Goal: Task Accomplishment & Management: Use online tool/utility

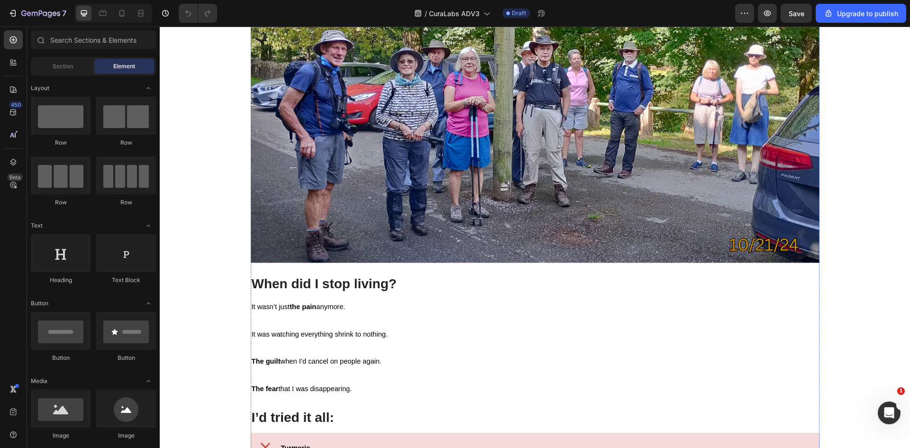
scroll to position [1184, 0]
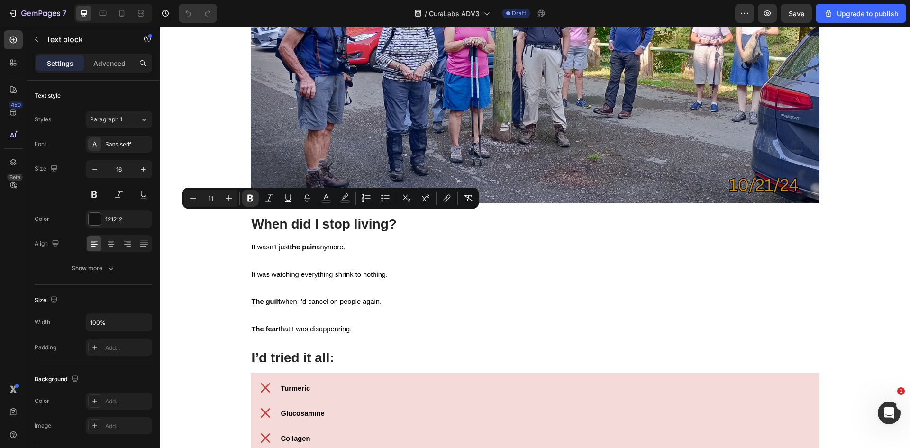
drag, startPoint x: 433, startPoint y: 241, endPoint x: 248, endPoint y: 216, distance: 186.0
copy div "Hi, I’m [PERSON_NAME] . I’m 63, a retired pharmacist, and until recently I thou…"
click at [230, 247] on div "Home > Trending in [MEDICAL_DATA] > Blog Text Block I wish I’d known this befor…" at bounding box center [535, 241] width 736 height 2637
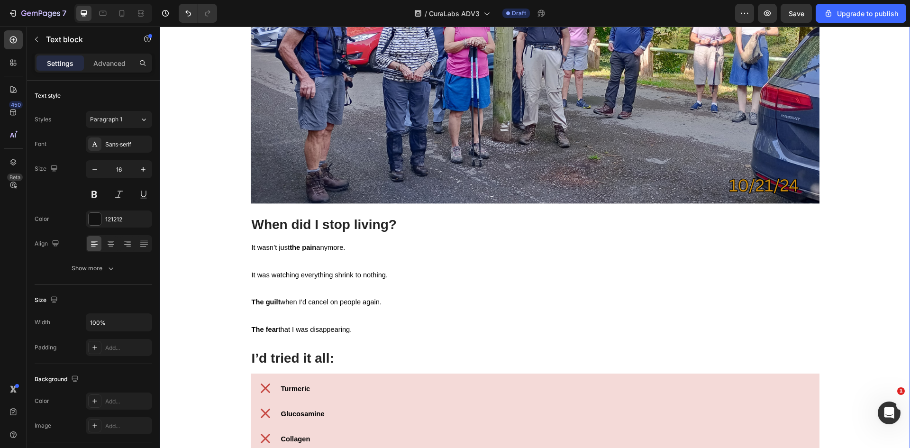
click at [216, 196] on div "Home > Trending in [MEDICAL_DATA] > Blog Text Block I wish I’d known this befor…" at bounding box center [535, 242] width 736 height 2638
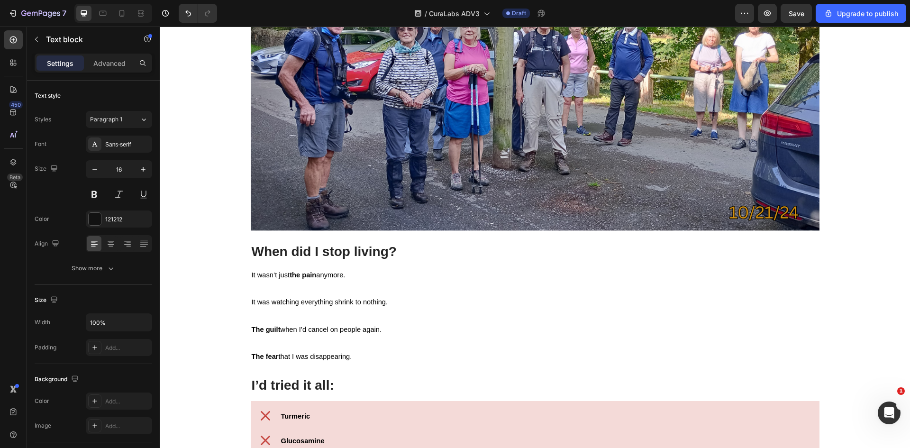
click at [244, 220] on div "Home > Trending in [MEDICAL_DATA] > Blog Text Block I wish I’d known this befor…" at bounding box center [535, 255] width 736 height 2665
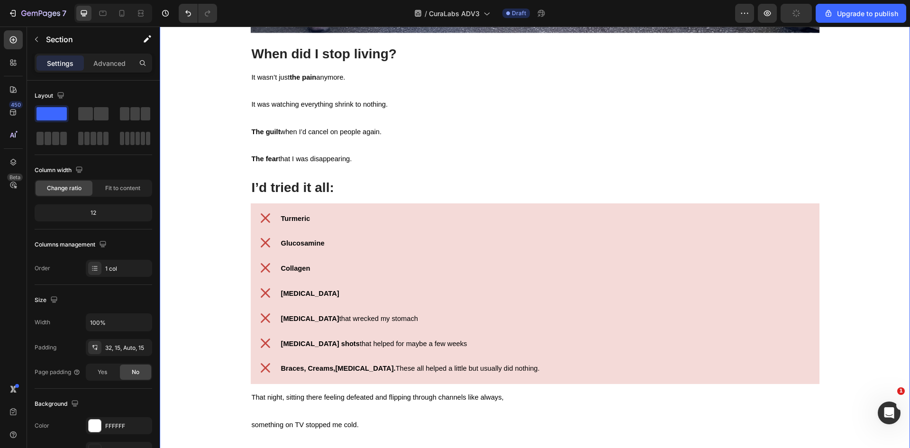
scroll to position [1232, 0]
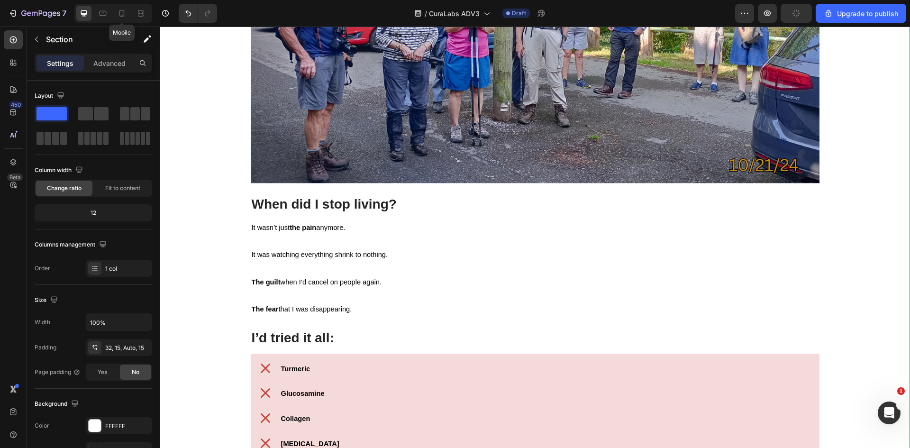
drag, startPoint x: 124, startPoint y: 16, endPoint x: 137, endPoint y: 23, distance: 15.0
click at [123, 15] on icon at bounding box center [121, 13] width 9 height 9
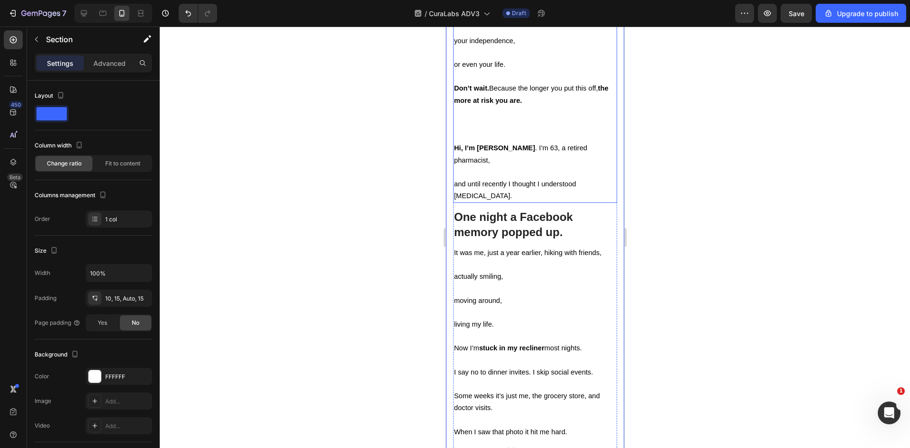
scroll to position [838, 0]
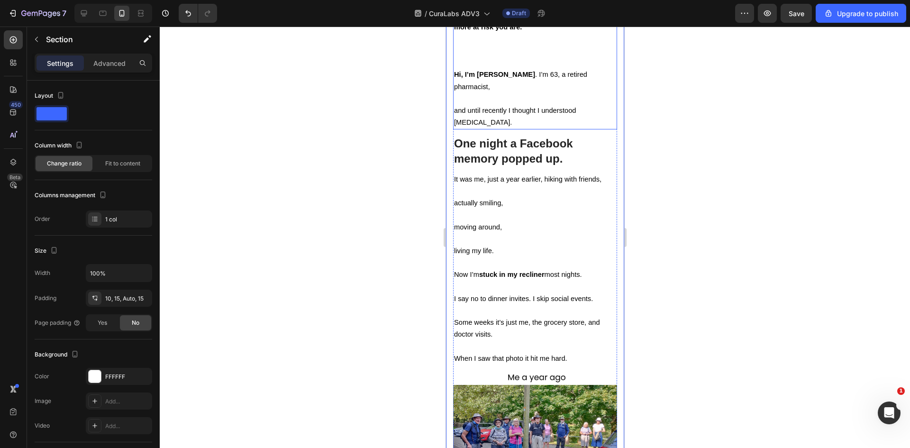
click at [540, 105] on p "Don’t wait. Because the longer you put this off, the more at risk you are. ⁠⁠⁠⁠…" at bounding box center [534, 57] width 162 height 96
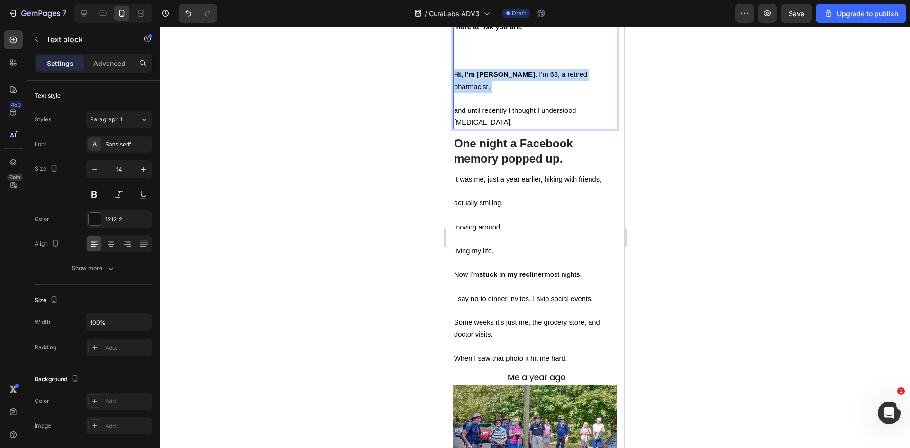
click at [540, 105] on p "Don’t wait. Because the longer you put this off, the more at risk you are. Hi, …" at bounding box center [534, 57] width 162 height 96
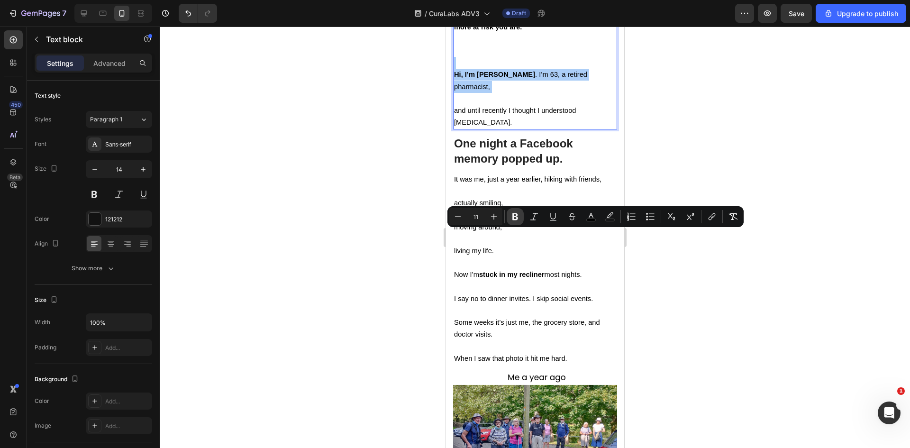
click at [513, 217] on icon "Editor contextual toolbar" at bounding box center [515, 216] width 6 height 7
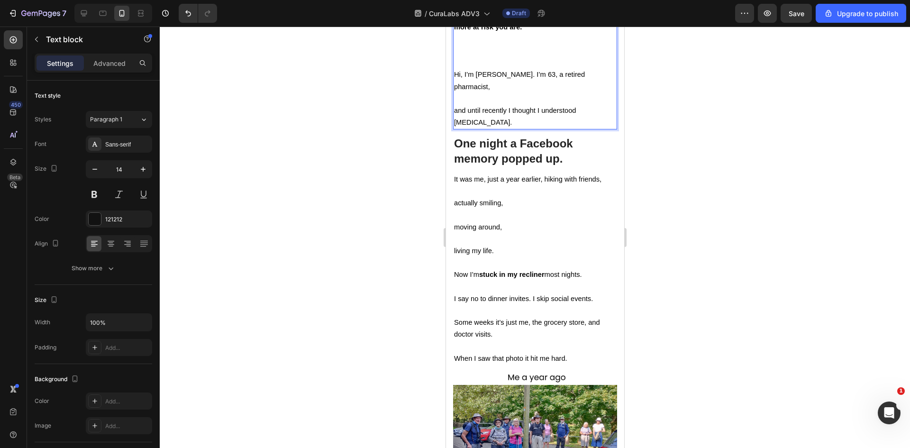
click at [513, 90] on span "Hi, I’m [PERSON_NAME]. I’m 63, a retired pharmacist," at bounding box center [518, 80] width 131 height 19
click at [679, 255] on div at bounding box center [535, 237] width 750 height 421
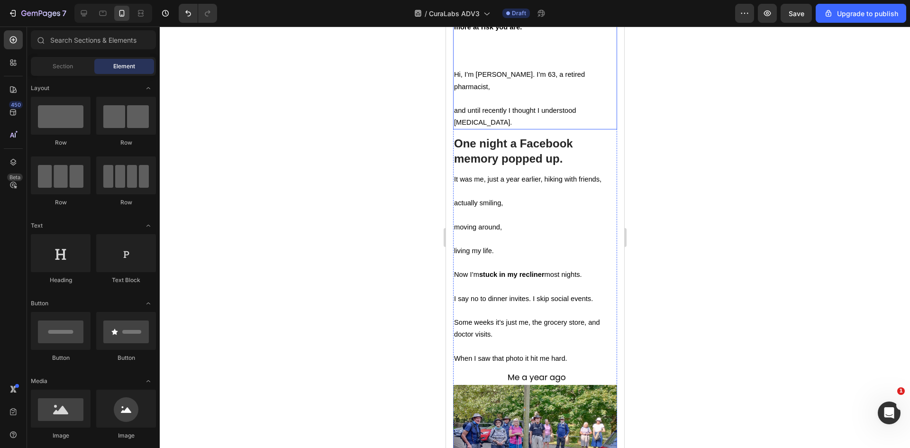
click at [524, 105] on p "Don’t wait. Because the longer you put this off, the more at risk you are. Hi, …" at bounding box center [534, 57] width 162 height 96
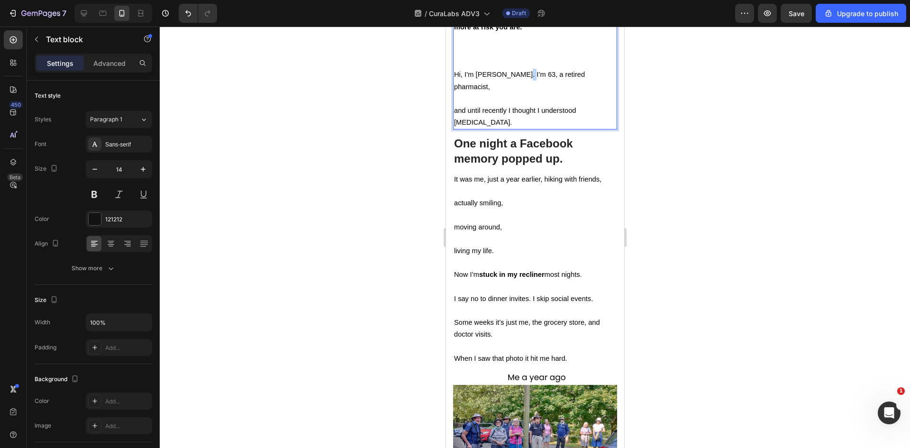
click at [515, 90] on span "Hi, I’m [PERSON_NAME]. I’m 63, a retired pharmacist," at bounding box center [518, 80] width 131 height 19
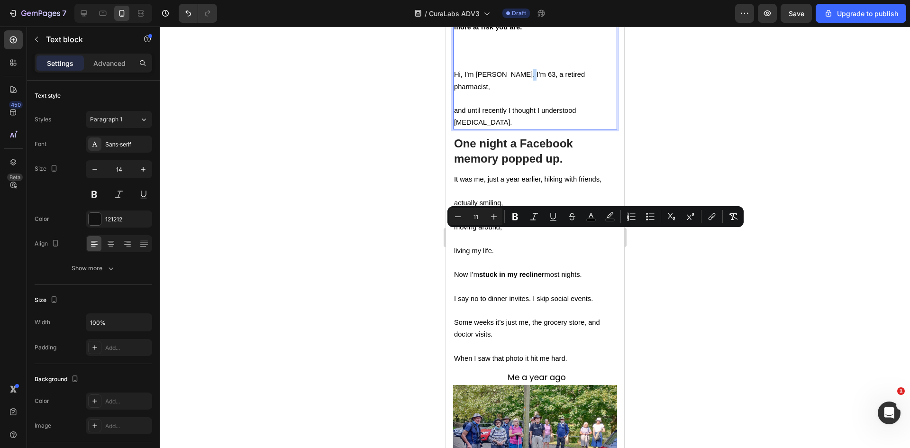
click at [515, 90] on span "Hi, I’m [PERSON_NAME]. I’m 63, a retired pharmacist," at bounding box center [518, 80] width 131 height 19
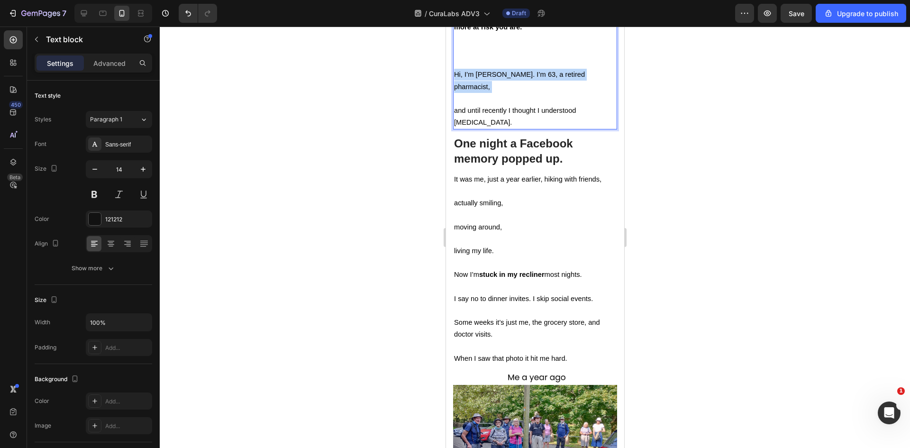
click at [515, 90] on span "Hi, I’m [PERSON_NAME]. I’m 63, a retired pharmacist," at bounding box center [518, 80] width 131 height 19
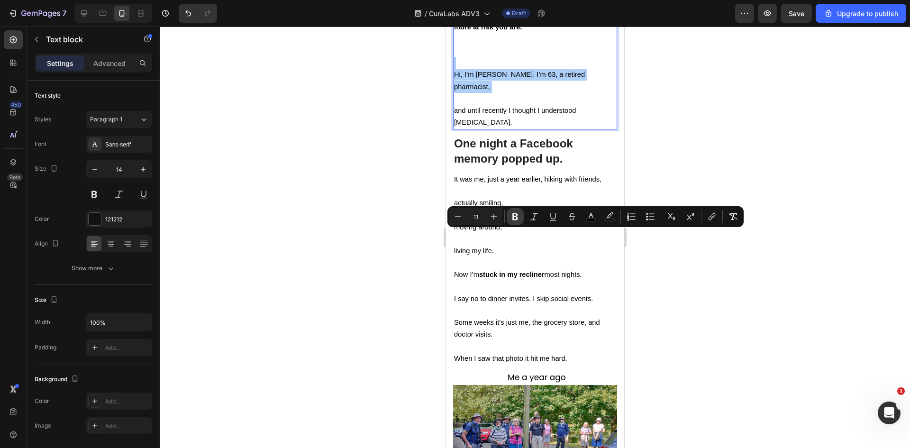
click at [513, 216] on icon "Editor contextual toolbar" at bounding box center [515, 216] width 6 height 7
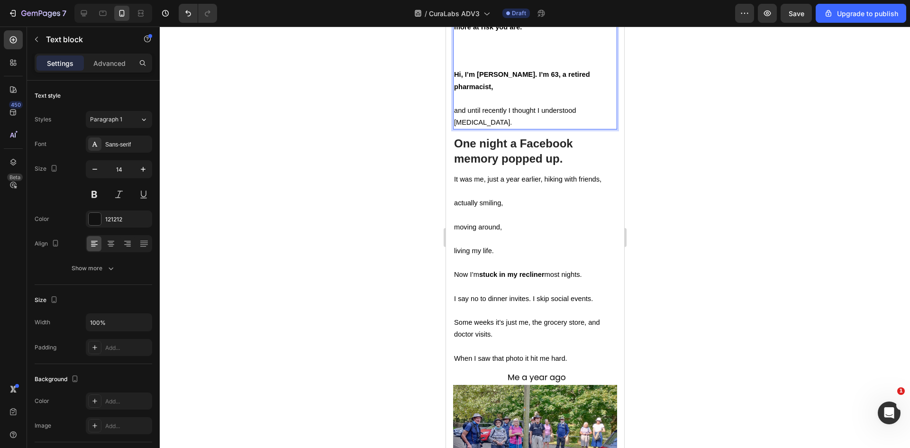
click at [491, 105] on p "Don’t wait. Because the longer you put this off, the more at risk you are. Hi, …" at bounding box center [534, 57] width 162 height 96
click at [651, 234] on div at bounding box center [535, 237] width 750 height 421
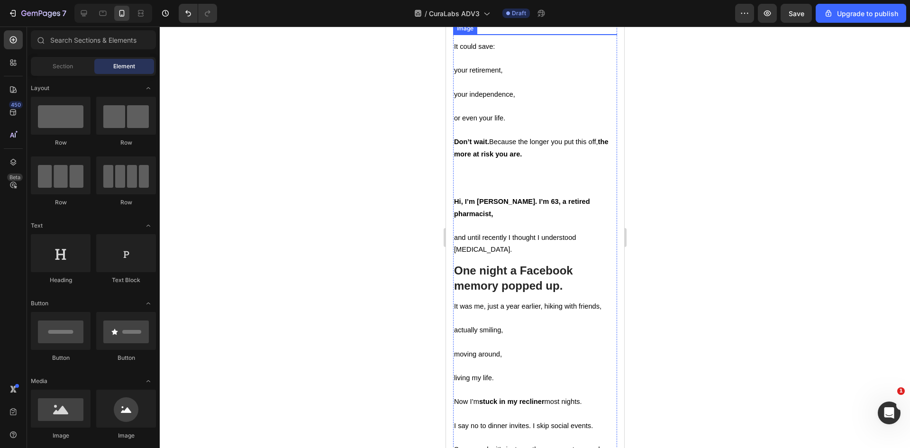
scroll to position [791, 0]
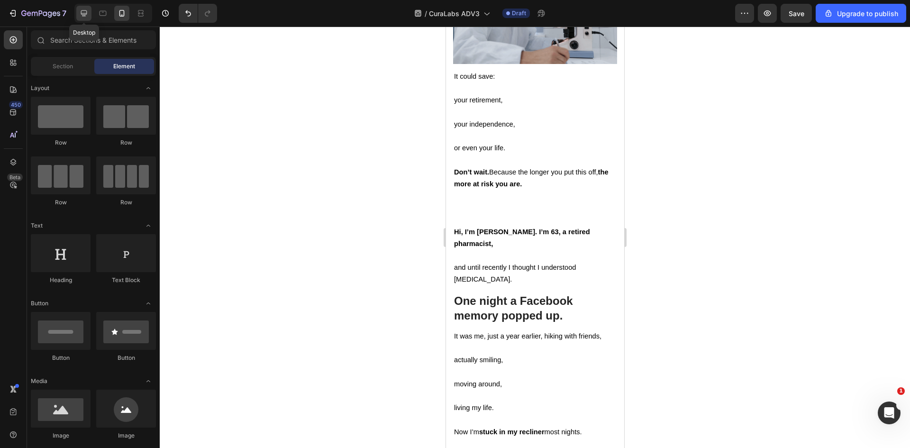
click at [82, 18] on div at bounding box center [83, 13] width 15 height 15
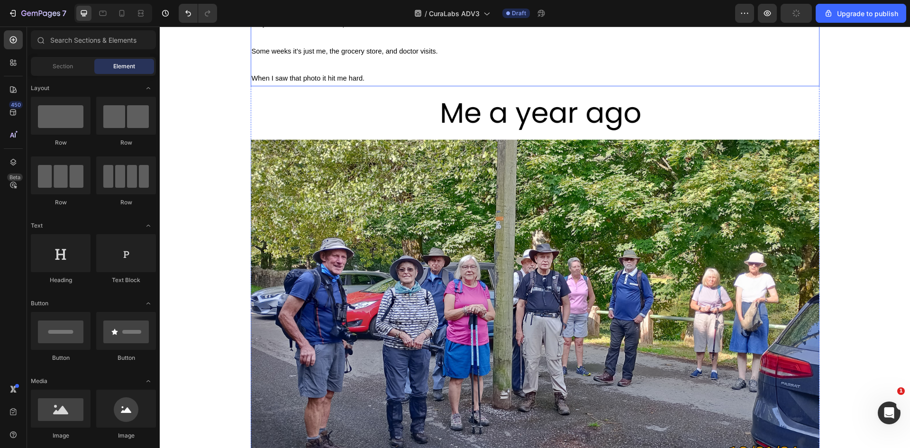
scroll to position [1249, 0]
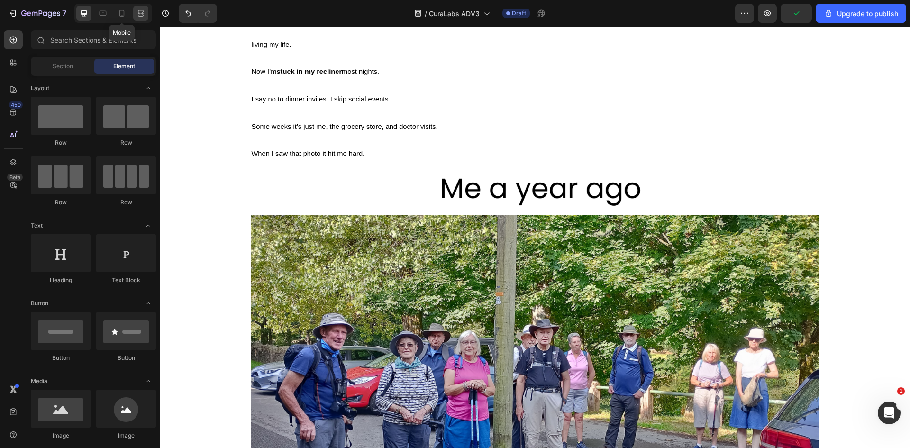
drag, startPoint x: 117, startPoint y: 9, endPoint x: 135, endPoint y: 16, distance: 19.2
click at [118, 9] on div at bounding box center [121, 13] width 15 height 15
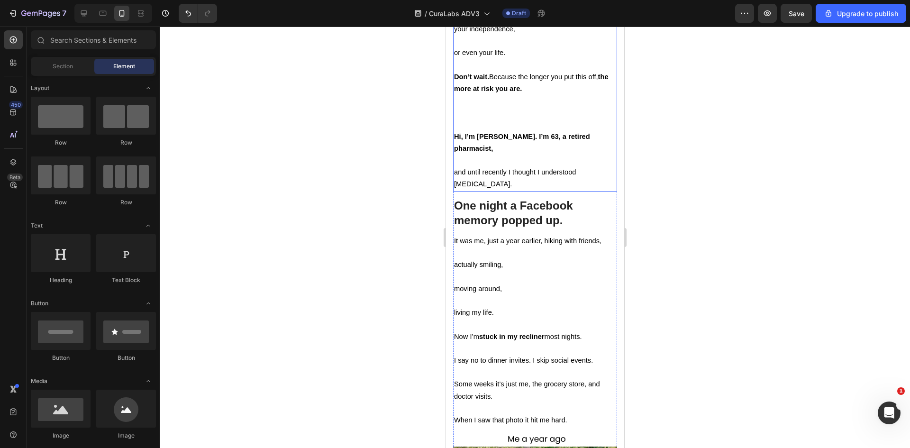
scroll to position [812, 0]
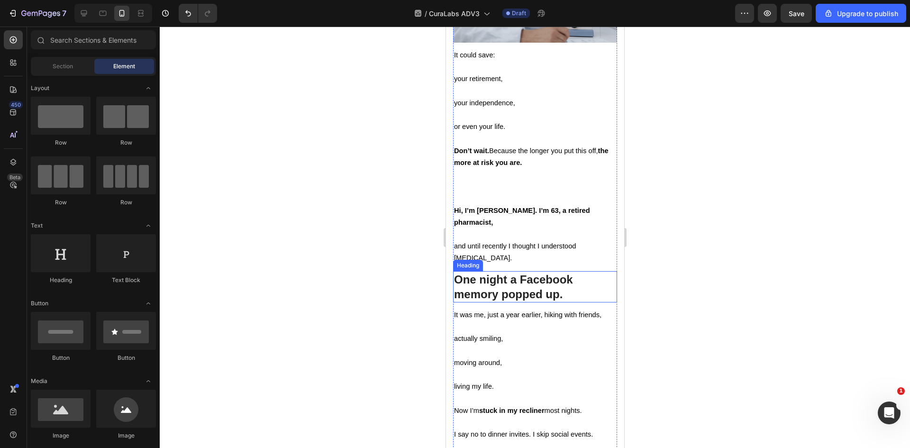
click at [525, 302] on h2 "One night a Facebook memory popped up." at bounding box center [534, 286] width 164 height 31
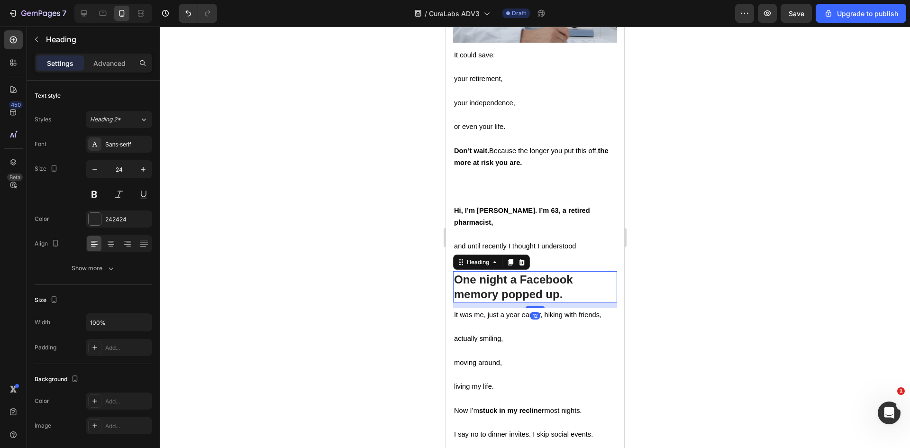
click at [690, 288] on div at bounding box center [535, 237] width 750 height 421
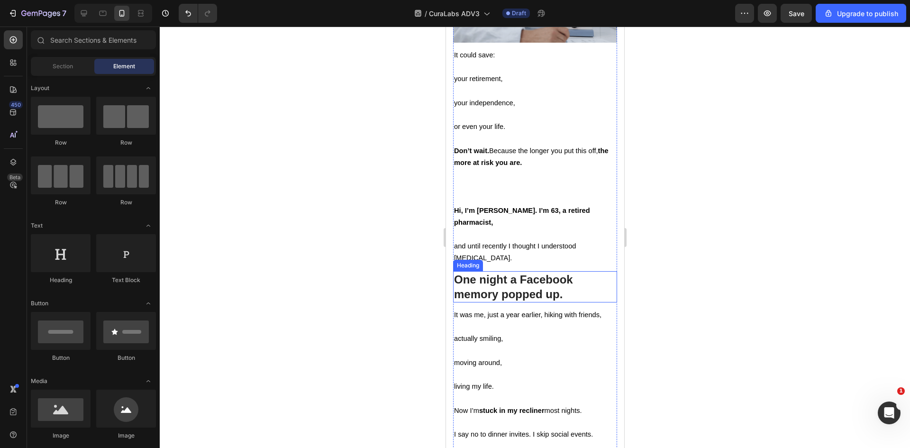
click at [535, 302] on h2 "One night a Facebook memory popped up." at bounding box center [534, 286] width 164 height 31
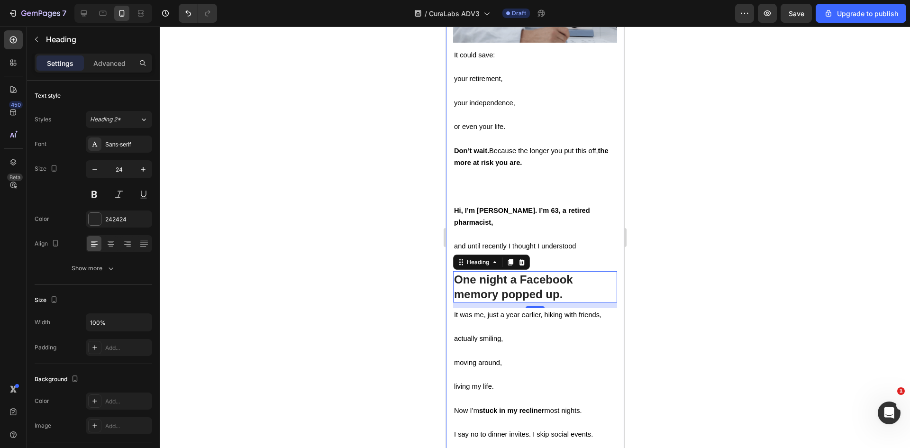
click at [688, 308] on div at bounding box center [535, 237] width 750 height 421
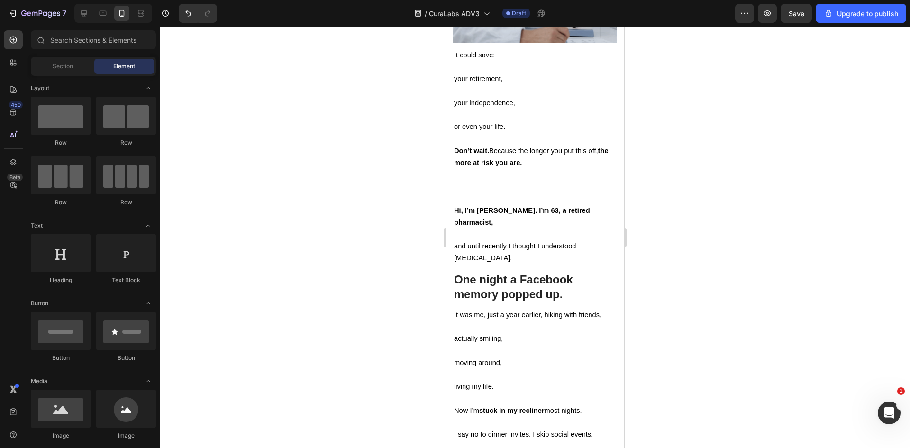
click at [565, 241] on p "Don’t wait. Because the longer you put this off, the more at risk you are. Hi, …" at bounding box center [534, 193] width 162 height 96
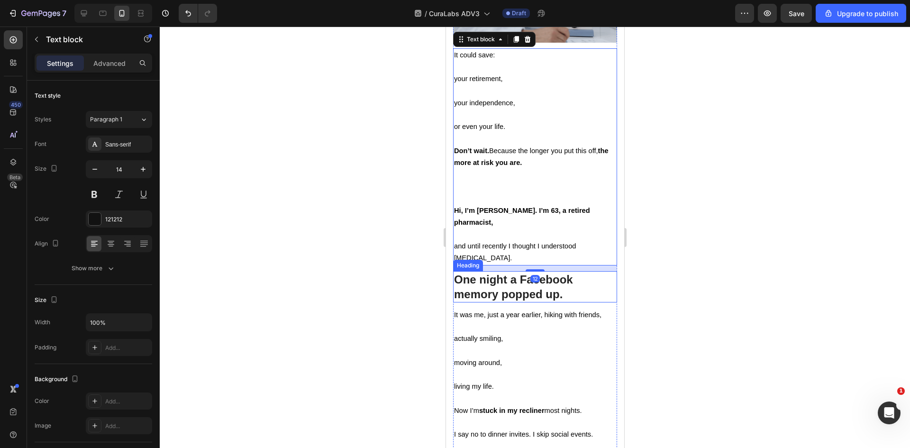
click at [488, 302] on h2 "One night a Facebook memory popped up." at bounding box center [534, 286] width 164 height 31
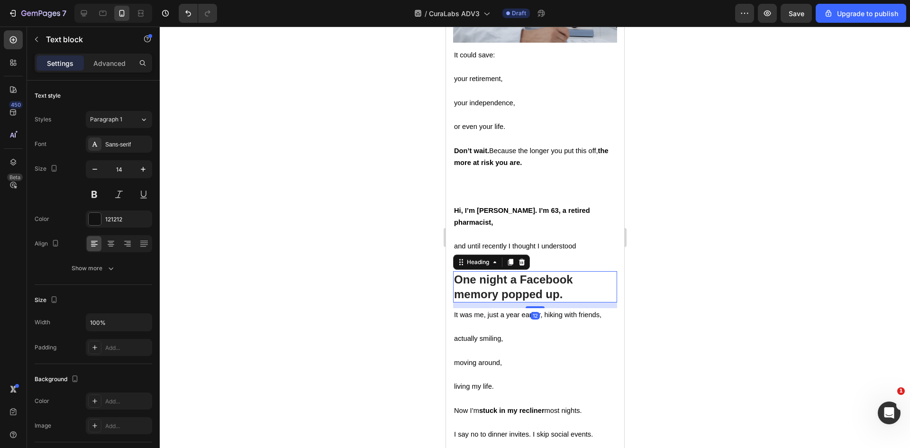
click at [488, 302] on h2 "One night a Facebook memory popped up." at bounding box center [534, 286] width 164 height 31
click at [488, 301] on p "One night a Facebook memory popped up." at bounding box center [534, 286] width 162 height 29
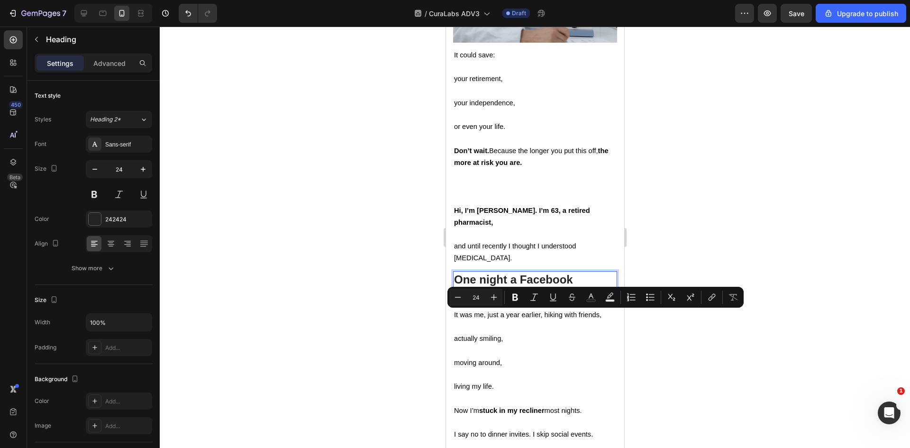
click at [487, 241] on p "Don’t wait. Because the longer you put this off, the more at risk you are. Hi, …" at bounding box center [534, 193] width 162 height 96
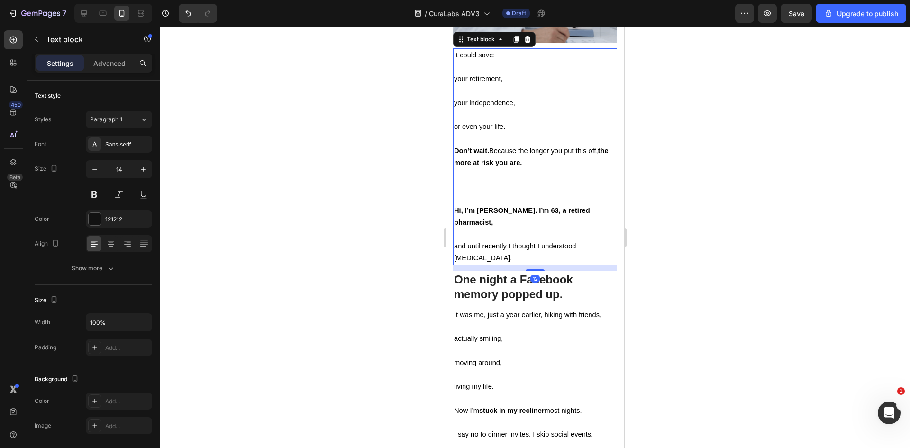
click at [500, 264] on p "and until recently I thought I understood [MEDICAL_DATA]." at bounding box center [534, 252] width 162 height 24
click at [93, 8] on div at bounding box center [113, 13] width 78 height 19
click at [89, 10] on icon at bounding box center [83, 13] width 9 height 9
type input "16"
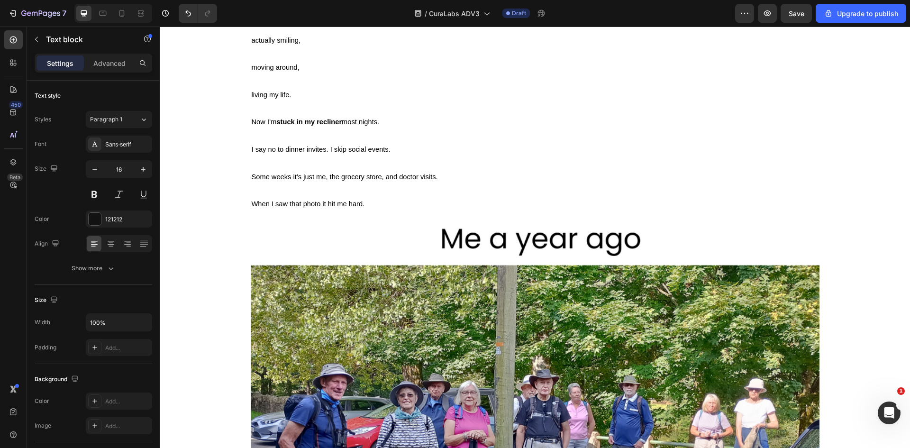
scroll to position [1203, 0]
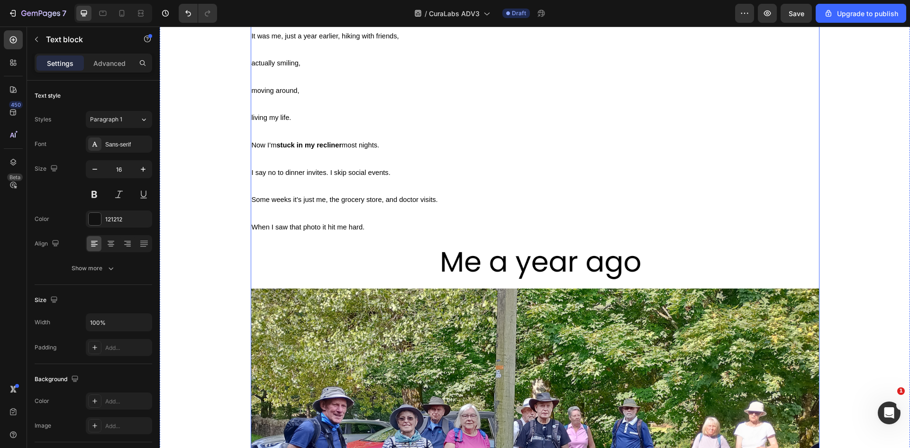
click at [370, 21] on p "One night a Facebook memory popped up." at bounding box center [535, 12] width 567 height 17
click at [231, 319] on div "Home > Trending in [MEDICAL_DATA] > Blog Text Block I wish I’d known this befor…" at bounding box center [535, 441] width 736 height 3072
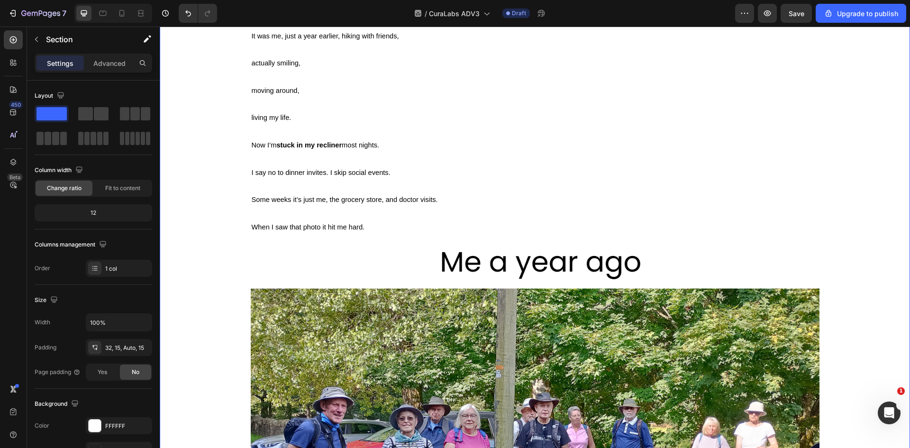
click at [281, 22] on h2 "Rich Text Editor. Editing area: main" at bounding box center [535, 12] width 569 height 19
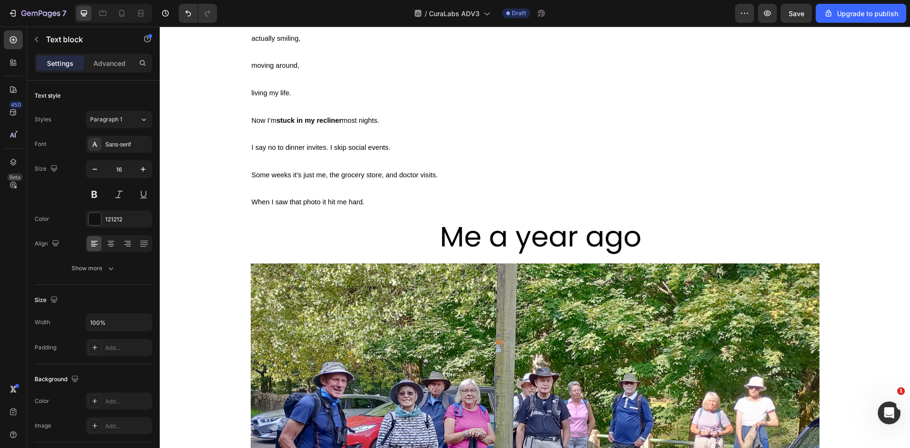
drag, startPoint x: 255, startPoint y: 256, endPoint x: 400, endPoint y: 284, distance: 148.1
copy p "and until recently I thought I understood [MEDICAL_DATA]. One night a Facebook …"
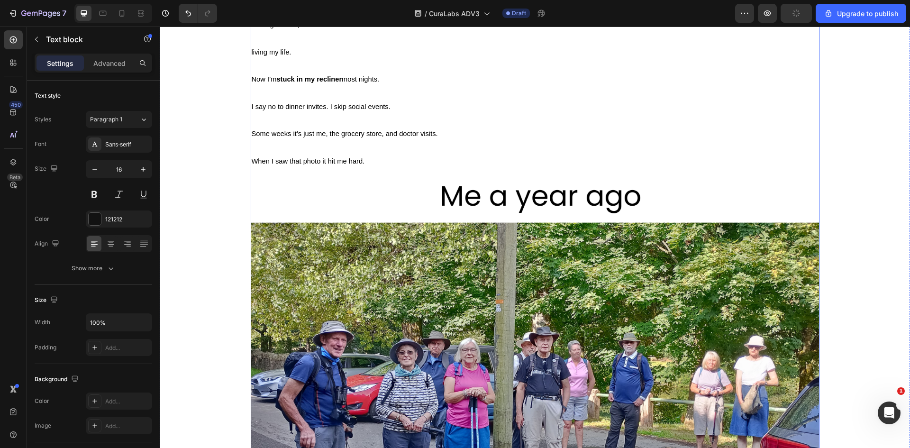
click at [405, 256] on div "Home > Trending in [MEDICAL_DATA] > Blog Text Block I wish I’d known this befor…" at bounding box center [535, 408] width 569 height 3006
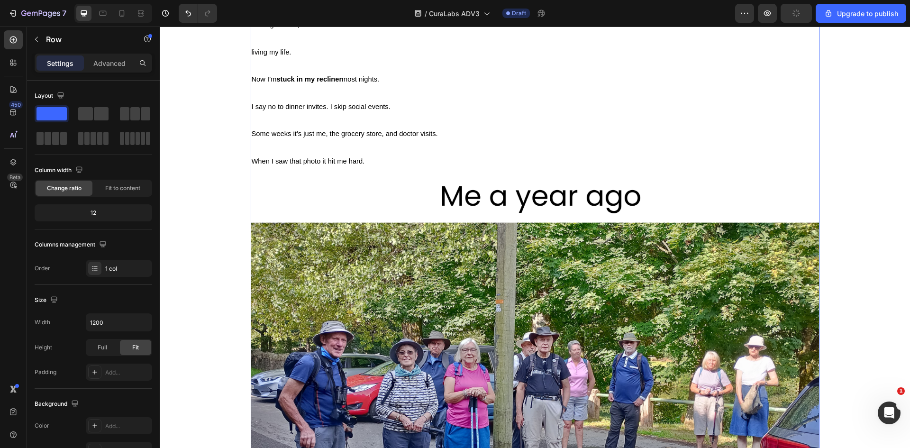
click at [405, 256] on div "Home > Trending in [MEDICAL_DATA] > Blog Text Block I wish I’d known this befor…" at bounding box center [535, 408] width 569 height 3006
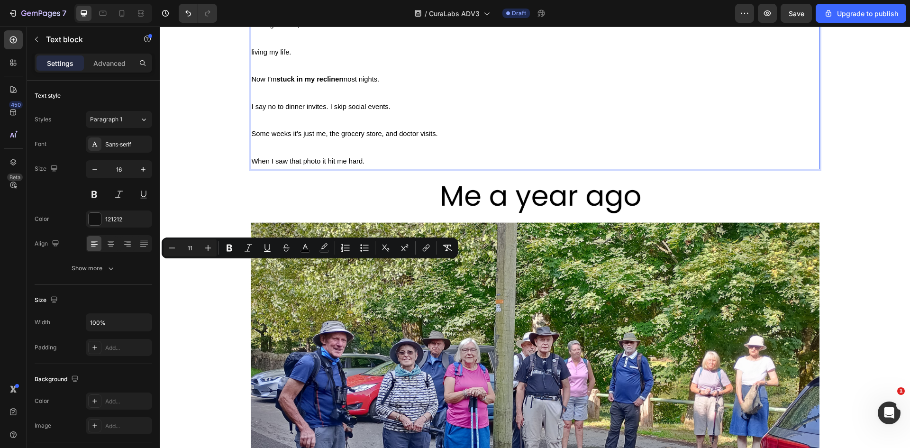
click at [251, 169] on div "It was me, just a year earlier, hiking with friends, actually smiling, moving a…" at bounding box center [535, 66] width 569 height 207
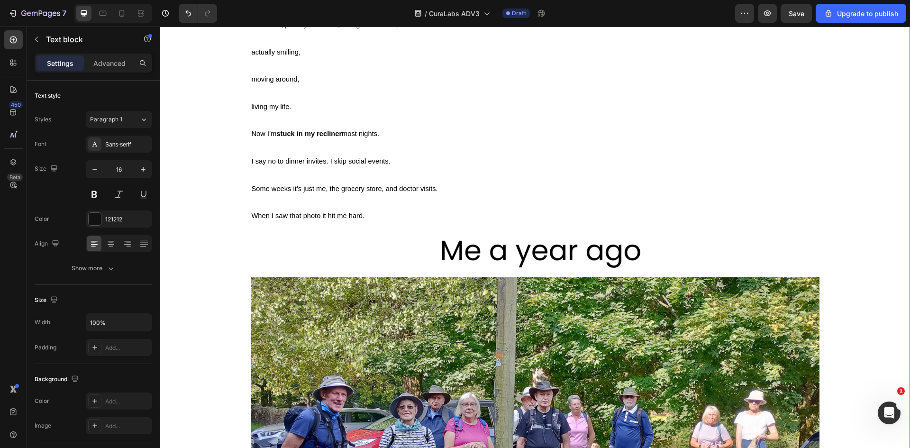
click at [219, 237] on div "Home > Trending in [MEDICAL_DATA] > Blog Text Block I wish I’d known this befor…" at bounding box center [535, 435] width 736 height 3061
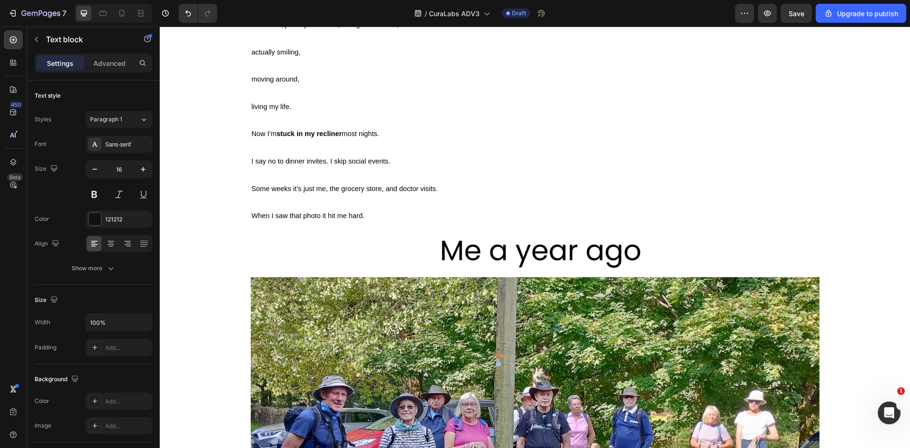
click at [236, 242] on div "Home > Trending in [MEDICAL_DATA] > Blog Text Block I wish I’d known this befor…" at bounding box center [535, 435] width 736 height 3061
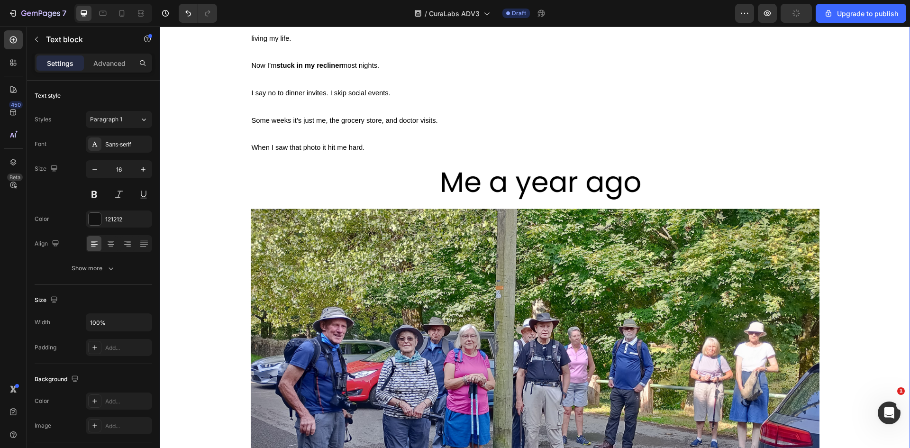
click at [230, 238] on div "Home > Trending in [MEDICAL_DATA] > Blog Text Block I wish I’d known this befor…" at bounding box center [535, 401] width 736 height 2993
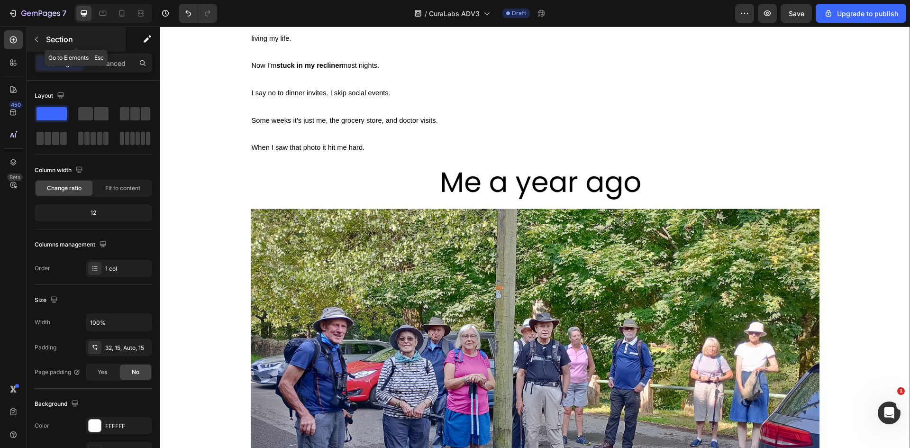
click at [39, 35] on button "button" at bounding box center [36, 39] width 15 height 15
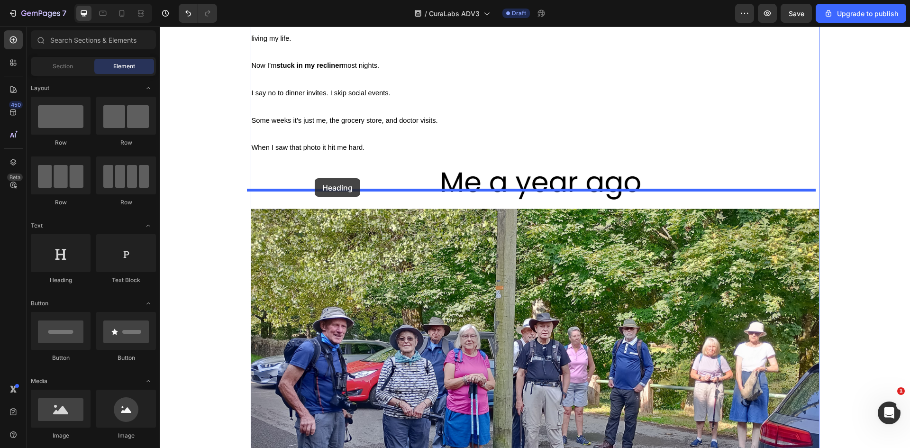
drag, startPoint x: 309, startPoint y: 265, endPoint x: 314, endPoint y: 184, distance: 81.2
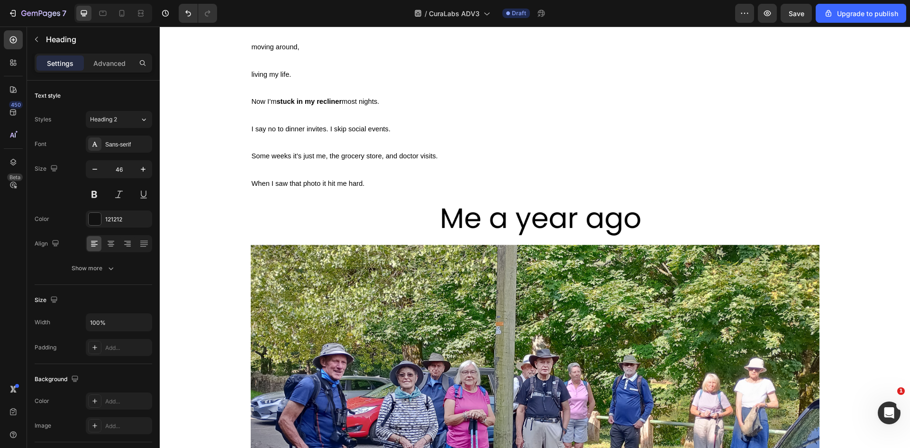
click at [216, 220] on div "Home > Trending in [MEDICAL_DATA] > Blog Text Block I wish I’d known this befor…" at bounding box center [535, 419] width 736 height 3029
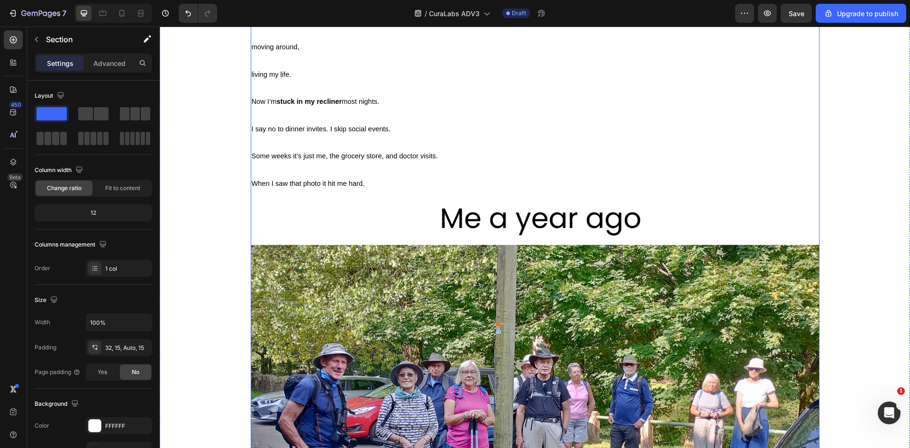
click at [508, 181] on div "Home > Trending in [MEDICAL_DATA] > Blog Text Block I wish I’d known this befor…" at bounding box center [535, 419] width 569 height 3029
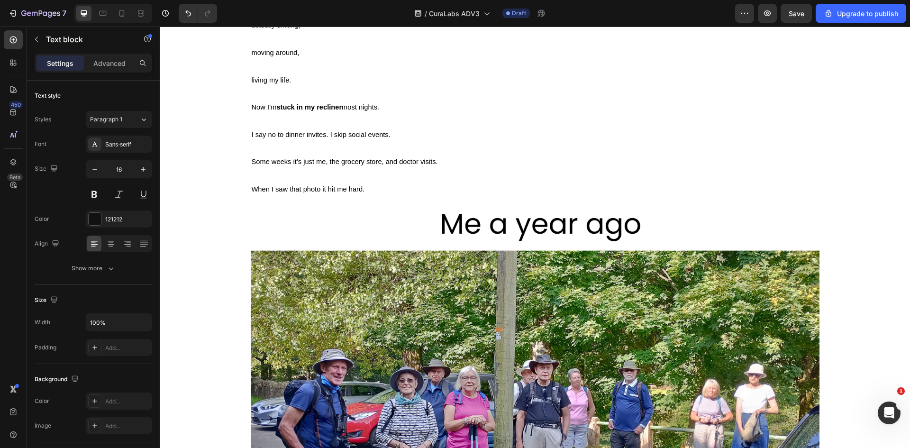
drag, startPoint x: 529, startPoint y: 189, endPoint x: 531, endPoint y: 195, distance: 6.0
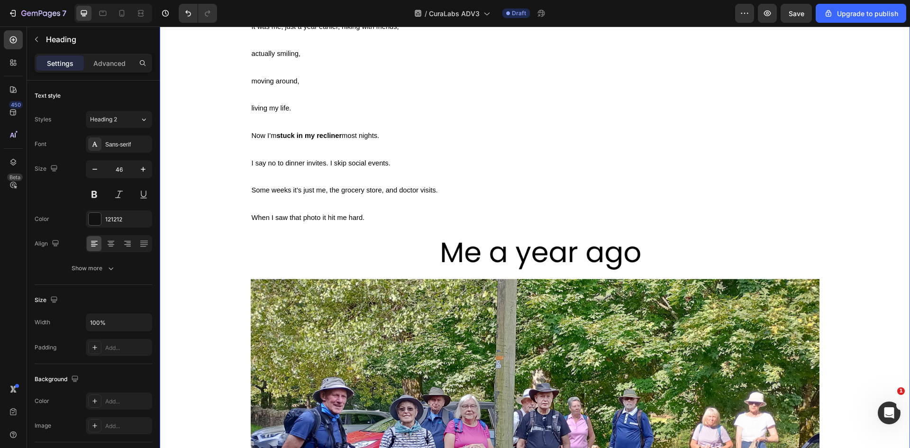
click at [227, 244] on div "Home > Trending in [MEDICAL_DATA] > Blog Text Block I wish I’d known this befor…" at bounding box center [535, 436] width 736 height 3063
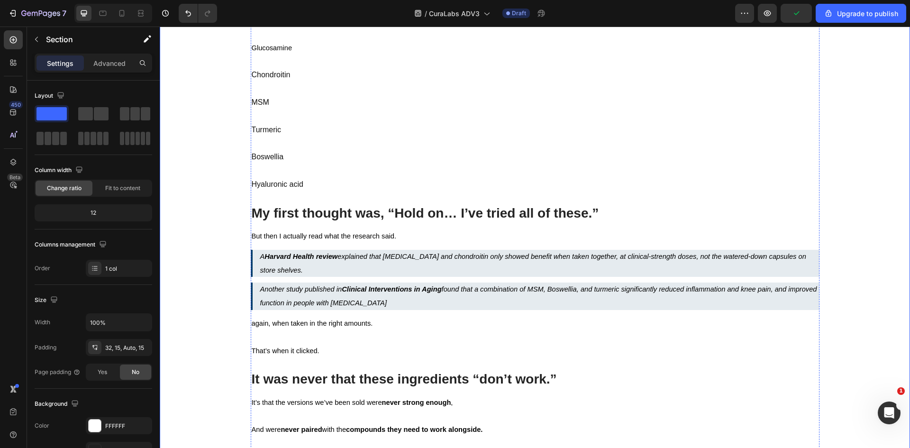
scroll to position [2577, 0]
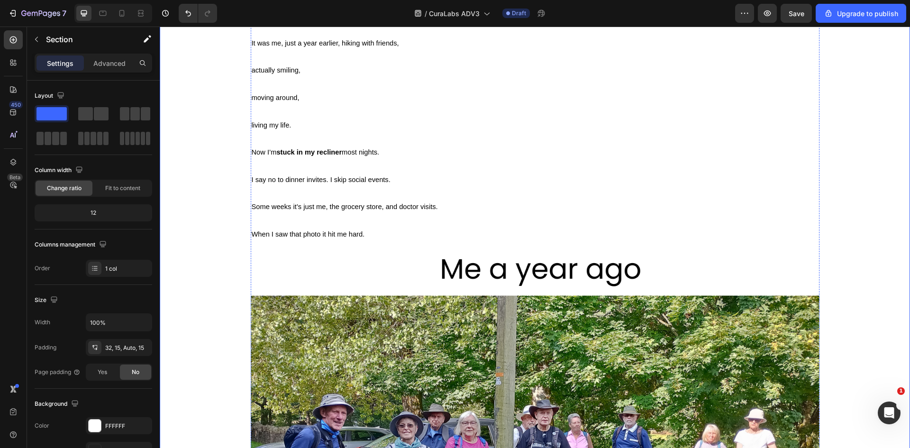
scroll to position [1156, 0]
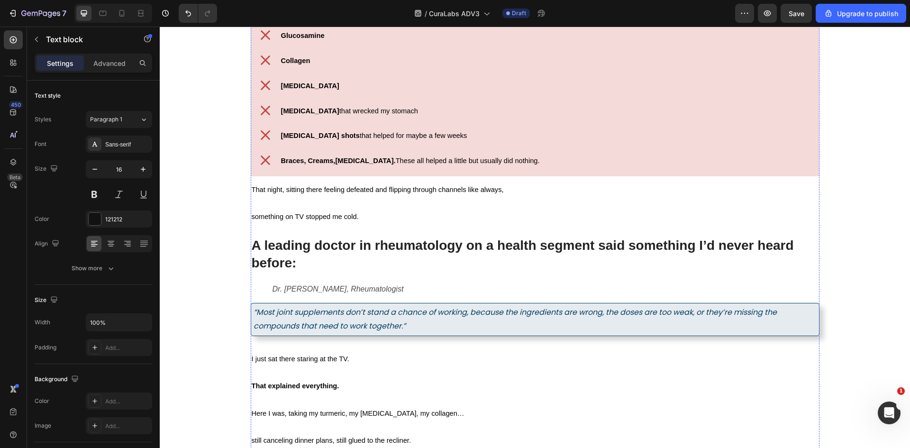
scroll to position [1771, 0]
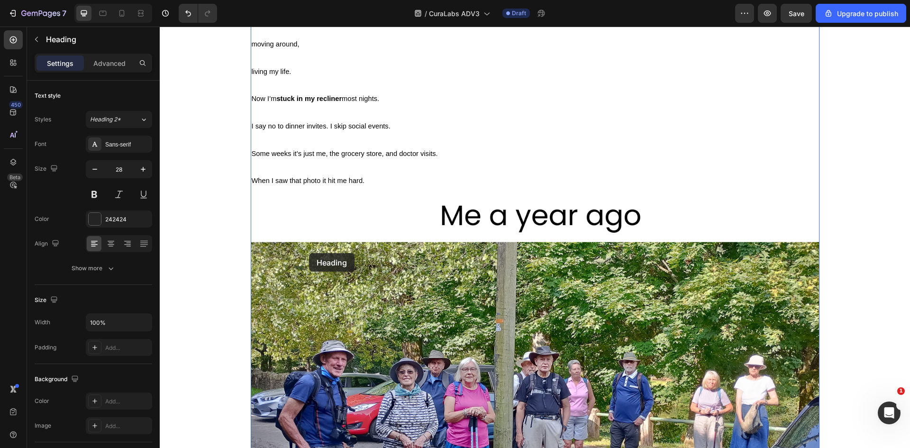
scroll to position [1108, 0]
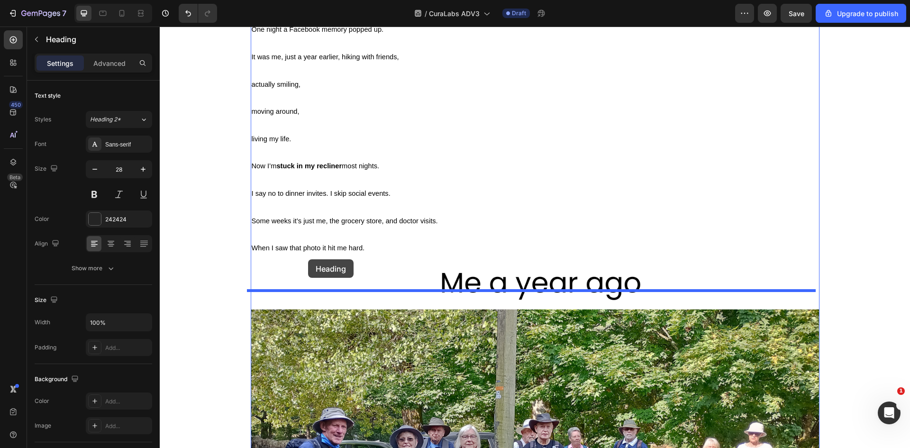
drag, startPoint x: 253, startPoint y: 304, endPoint x: 307, endPoint y: 265, distance: 66.5
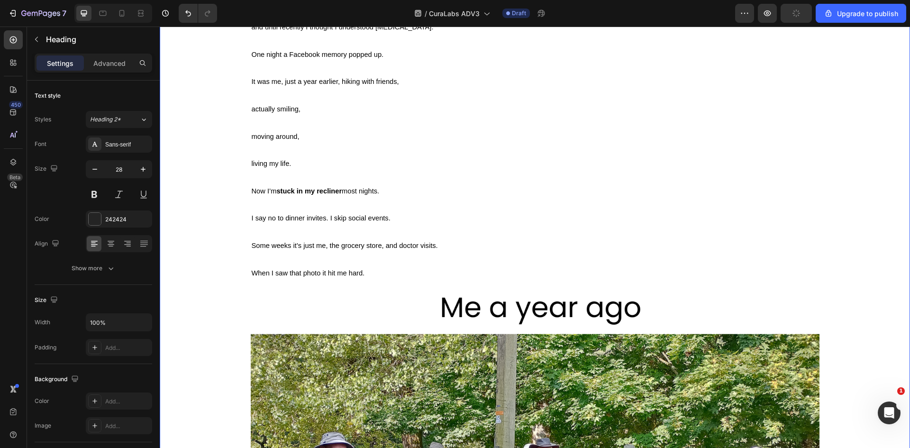
drag, startPoint x: 217, startPoint y: 309, endPoint x: 292, endPoint y: 304, distance: 75.0
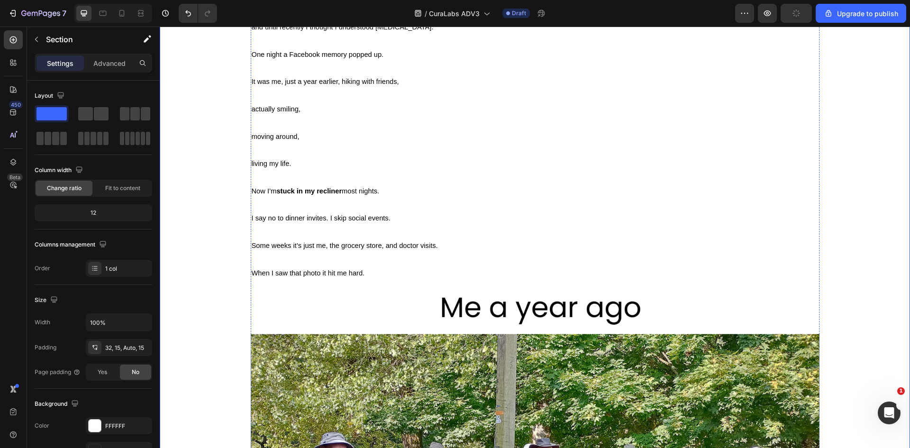
click at [360, 14] on h2 "When did I stop living?" at bounding box center [535, 4] width 569 height 19
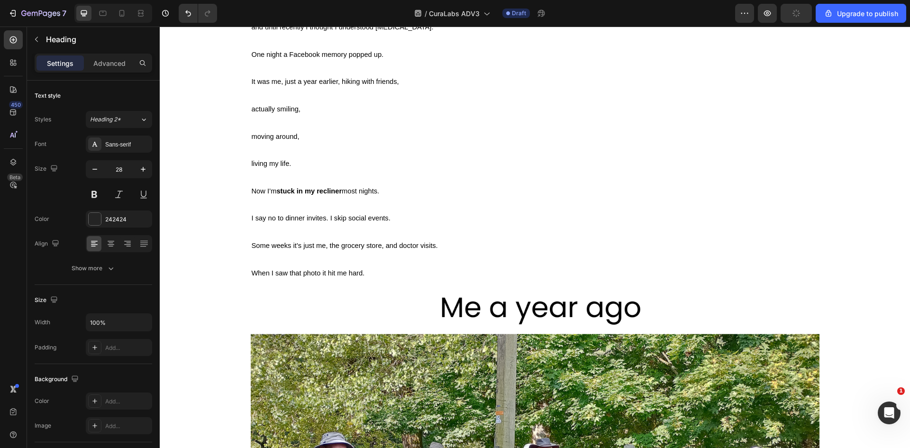
click at [360, 14] on h2 "When did I stop living?" at bounding box center [535, 4] width 569 height 19
click at [360, 13] on p "When did I stop living?" at bounding box center [535, 4] width 567 height 17
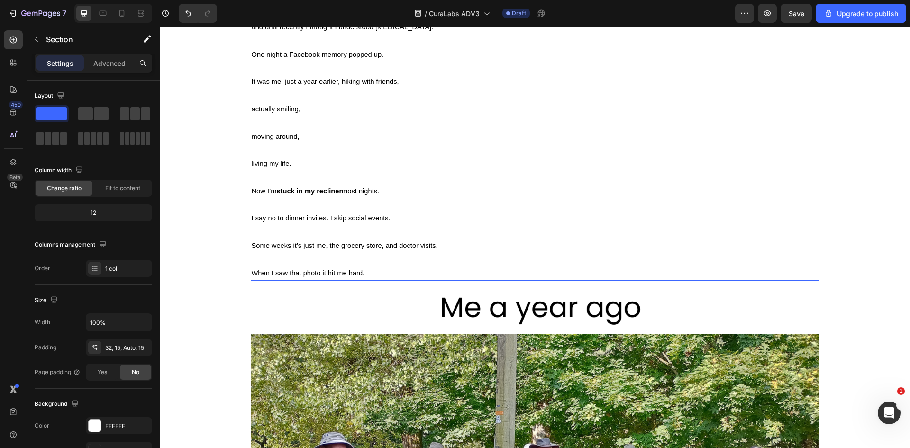
click at [334, 13] on p "When did I stop living?" at bounding box center [535, 4] width 567 height 17
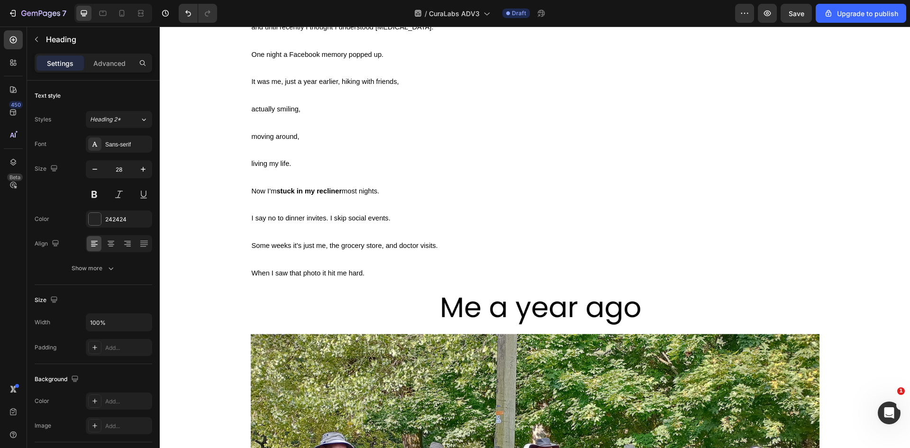
click at [334, 13] on p "When did I stop living?" at bounding box center [535, 4] width 567 height 17
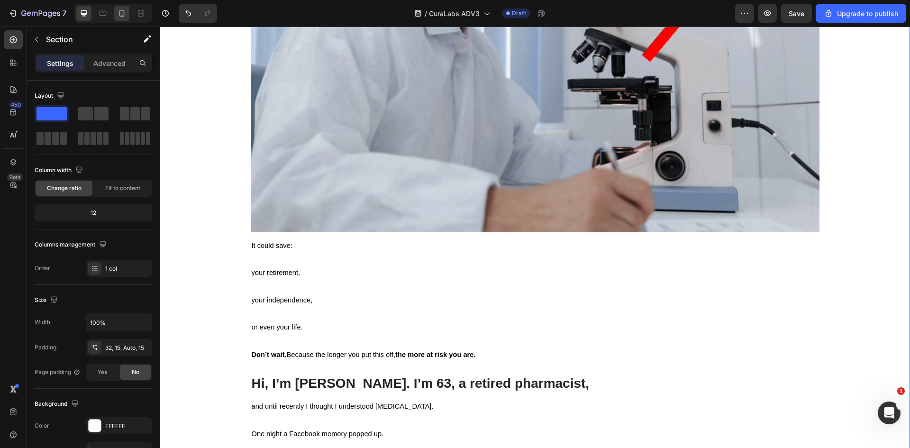
click at [125, 9] on icon at bounding box center [121, 13] width 9 height 9
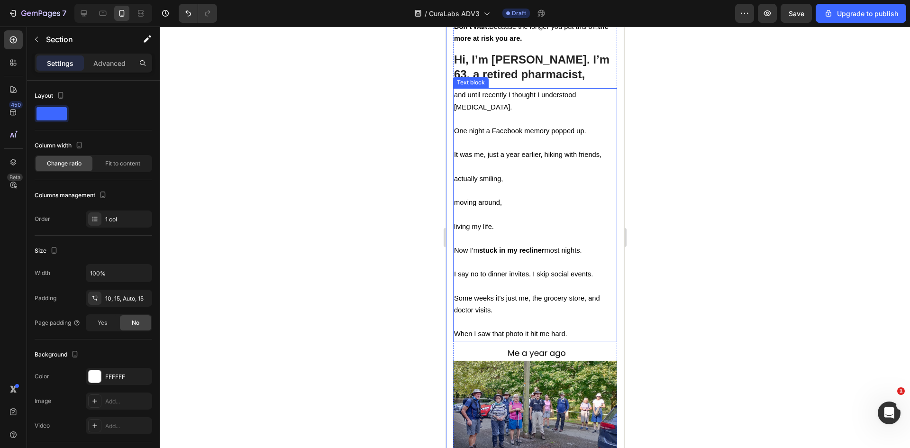
scroll to position [939, 0]
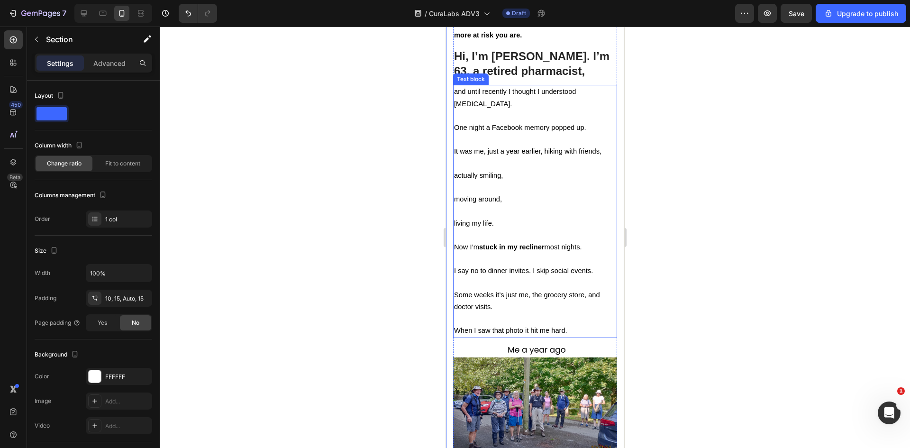
click at [546, 131] on span "One night a Facebook memory popped up." at bounding box center [519, 128] width 132 height 8
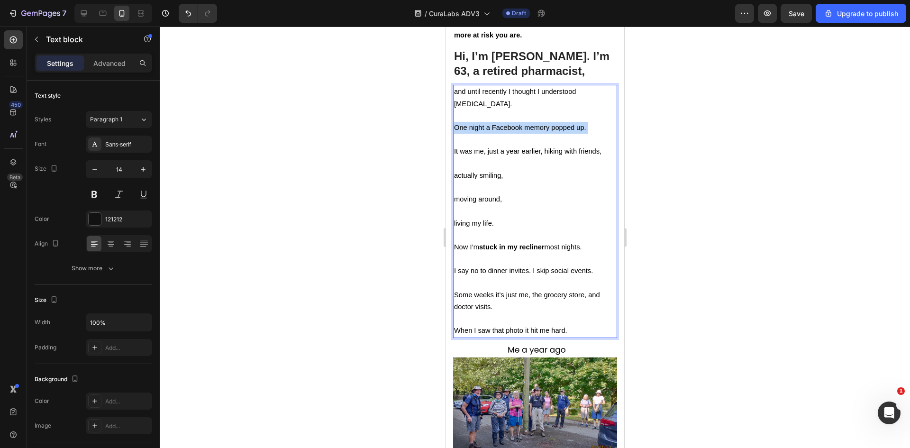
click at [546, 131] on span "One night a Facebook memory popped up." at bounding box center [519, 128] width 132 height 8
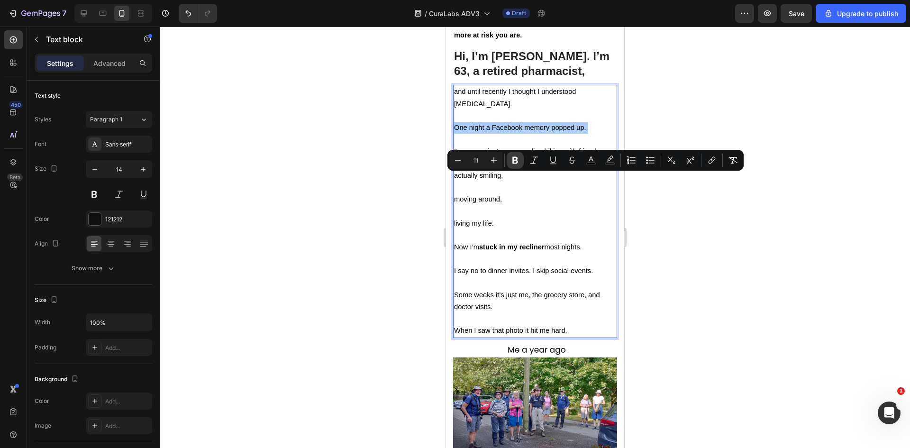
click at [513, 165] on button "Bold" at bounding box center [514, 160] width 17 height 17
click at [669, 200] on div at bounding box center [535, 237] width 750 height 421
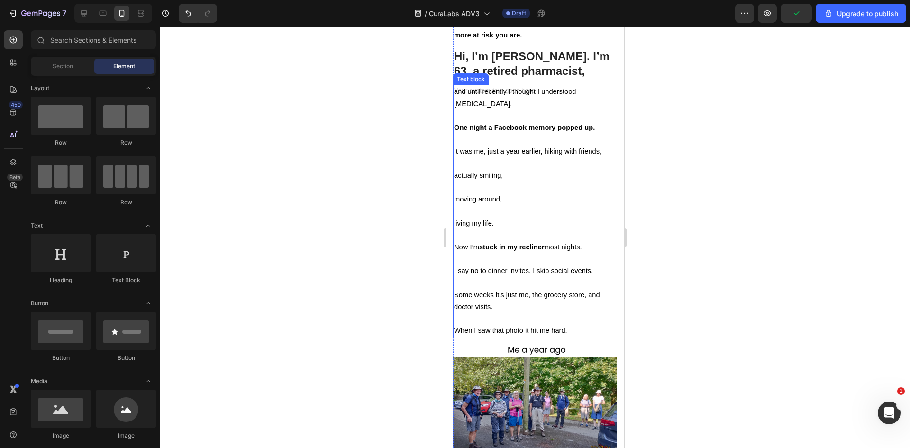
click at [556, 146] on div "and until recently I thought I understood [MEDICAL_DATA]. One night a Facebook …" at bounding box center [534, 211] width 164 height 253
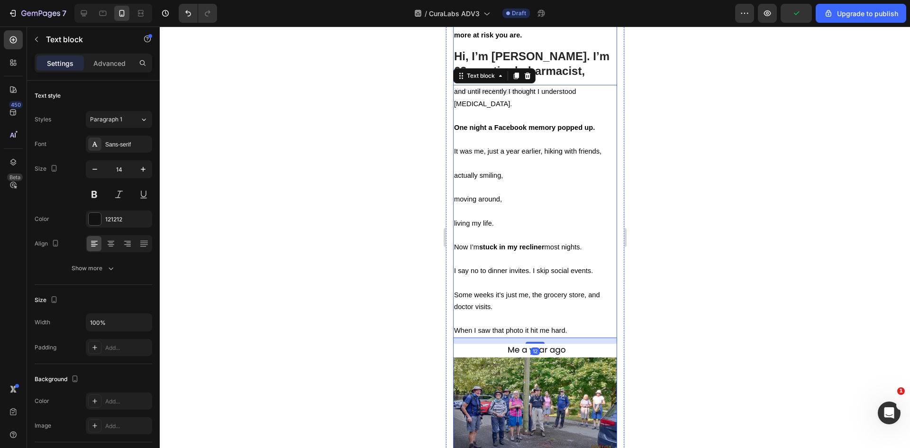
click at [551, 78] on p "Hi, I’m [PERSON_NAME]. I’m 63, a retired pharmacist," at bounding box center [534, 63] width 162 height 29
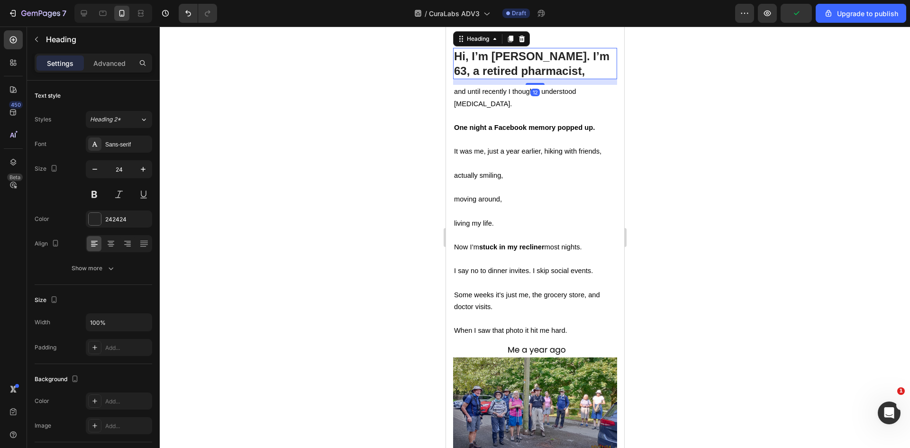
click at [699, 160] on div at bounding box center [535, 237] width 750 height 421
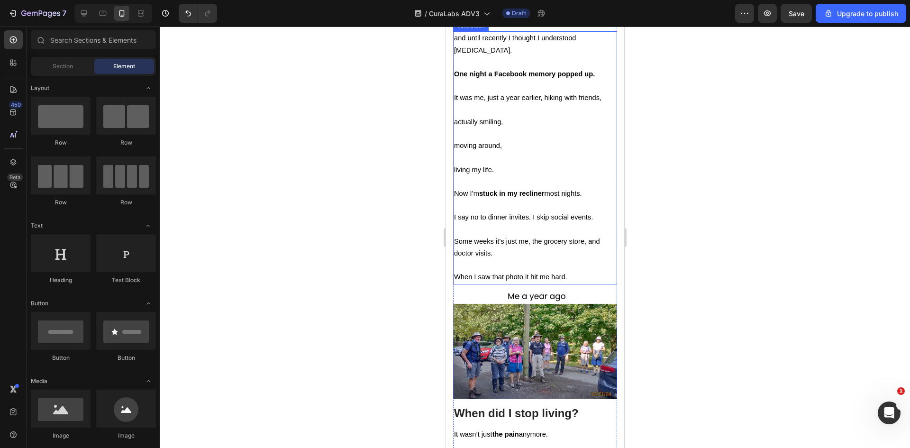
scroll to position [995, 0]
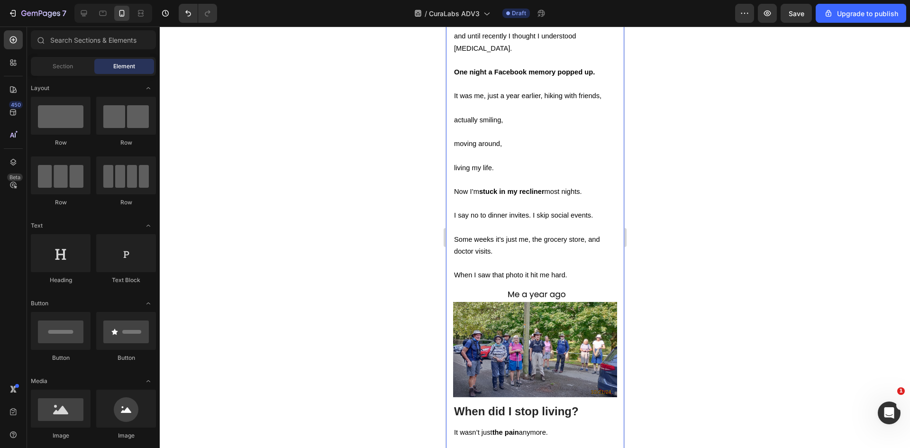
click at [683, 215] on div at bounding box center [535, 237] width 750 height 421
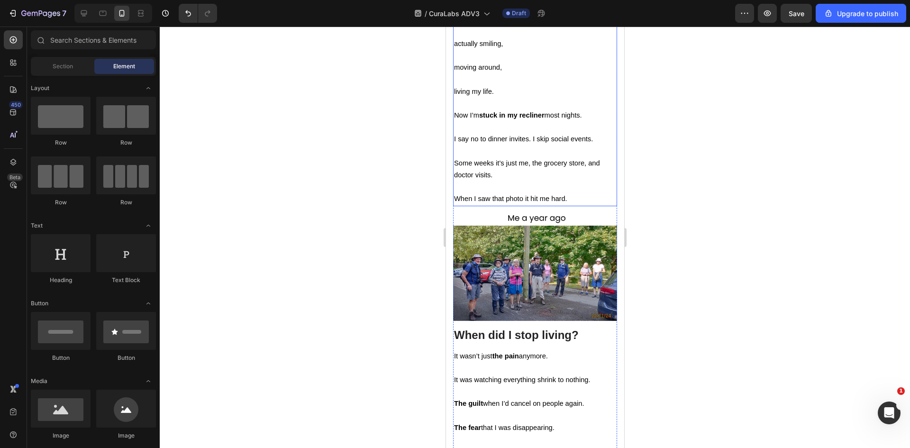
scroll to position [1090, 0]
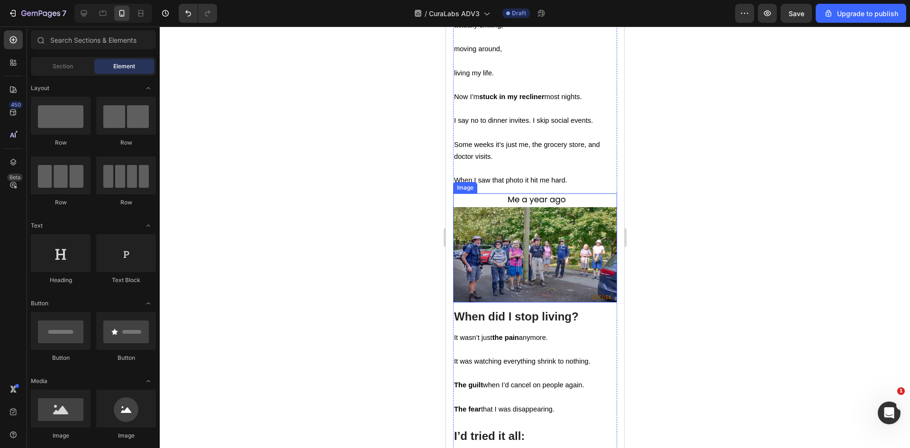
click at [568, 286] on img at bounding box center [534, 247] width 164 height 109
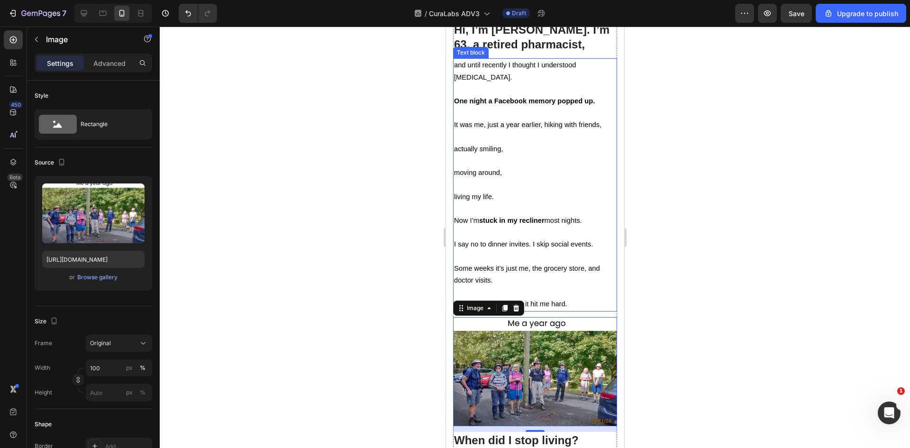
scroll to position [995, 0]
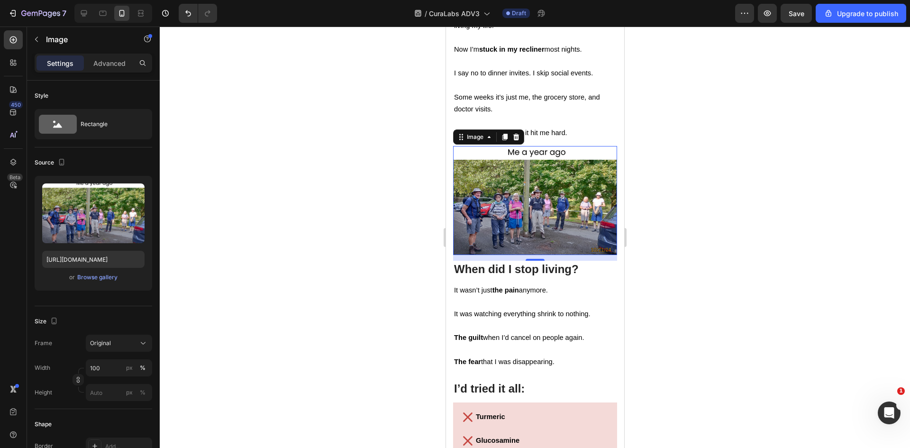
click at [657, 235] on div at bounding box center [535, 237] width 750 height 421
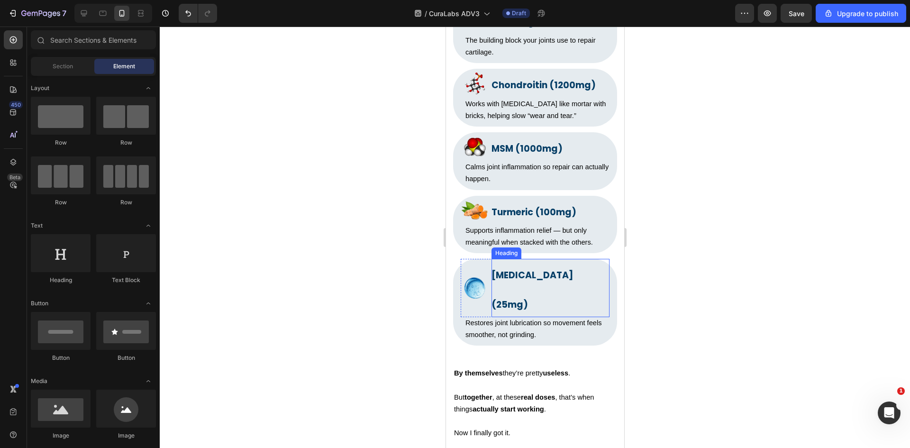
scroll to position [3316, 0]
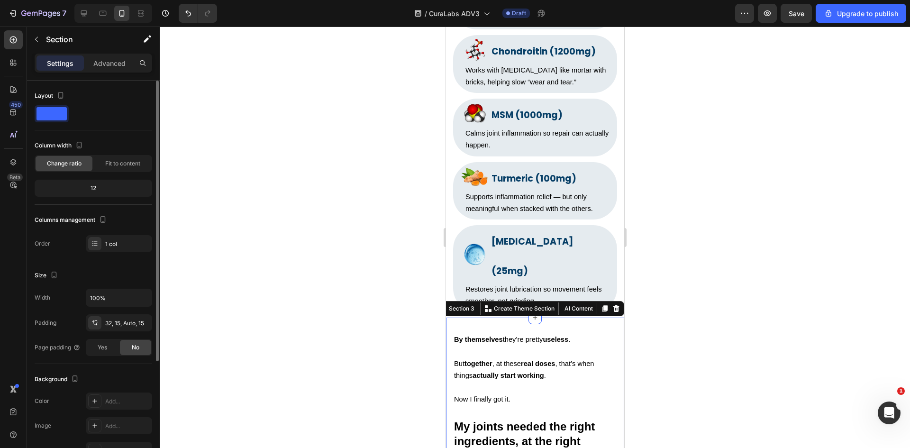
scroll to position [159, 0]
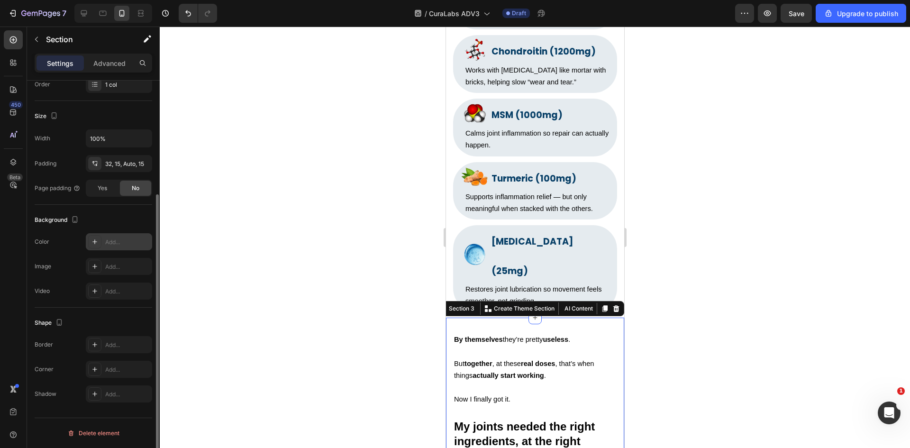
click at [118, 247] on div "Add..." at bounding box center [119, 241] width 66 height 17
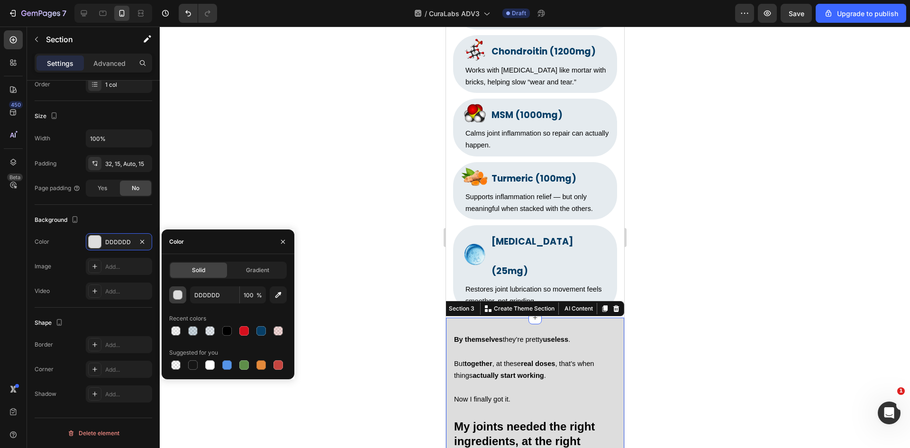
click at [177, 301] on button "button" at bounding box center [177, 294] width 17 height 17
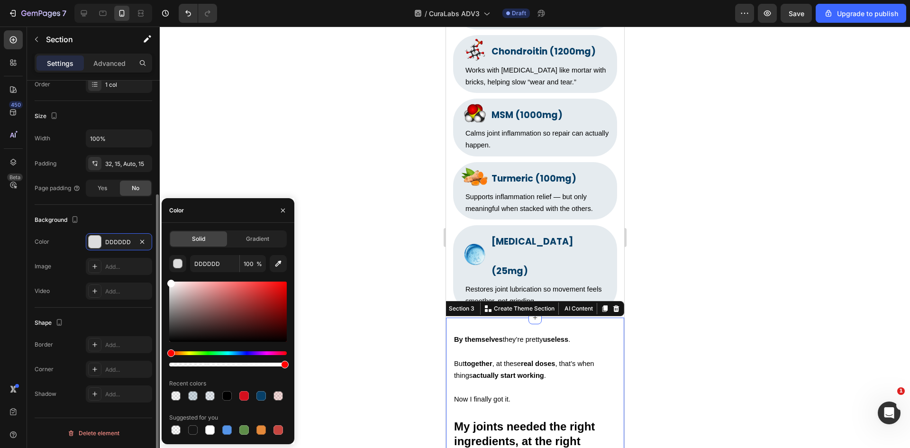
drag, startPoint x: 188, startPoint y: 324, endPoint x: 138, endPoint y: 220, distance: 115.5
click at [138, 220] on div "450 Beta Sections(18) Elements(83) Section Element Hero Section Product Detail …" at bounding box center [80, 237] width 160 height 421
type input "FFFFFF"
click at [281, 154] on div at bounding box center [535, 237] width 750 height 421
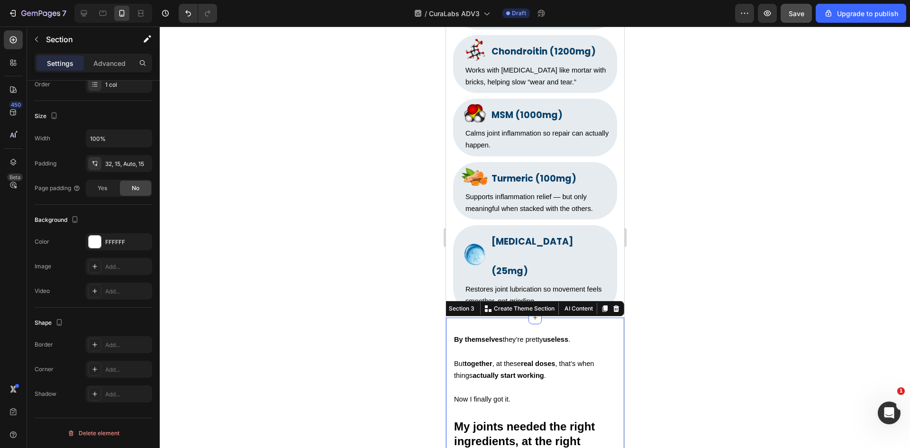
click at [796, 18] on button "Save" at bounding box center [795, 13] width 31 height 19
click at [690, 197] on div at bounding box center [535, 237] width 750 height 421
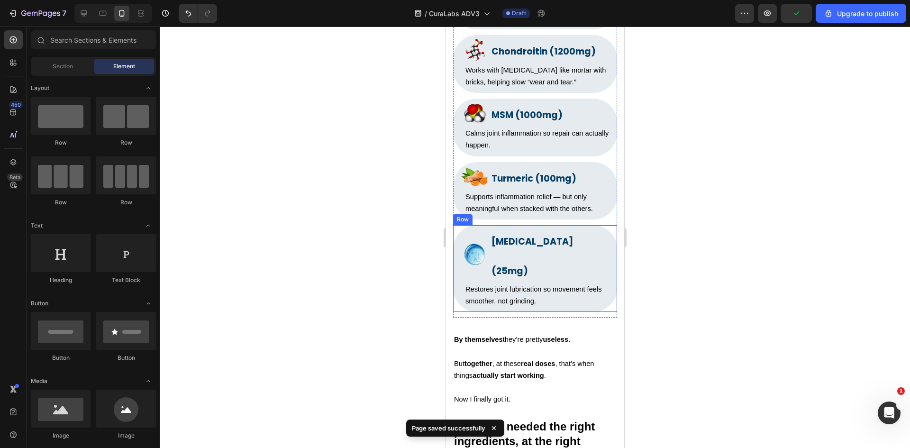
click at [689, 196] on div at bounding box center [535, 237] width 750 height 421
click at [673, 201] on div at bounding box center [535, 237] width 750 height 421
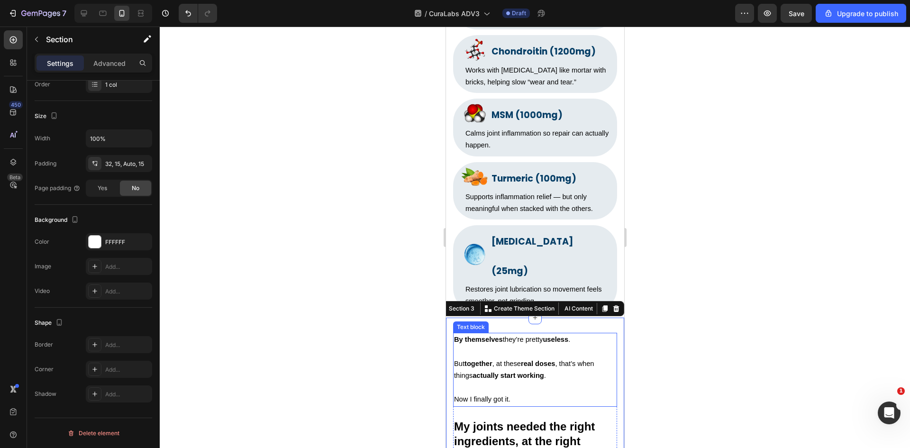
click at [734, 275] on div at bounding box center [535, 237] width 750 height 421
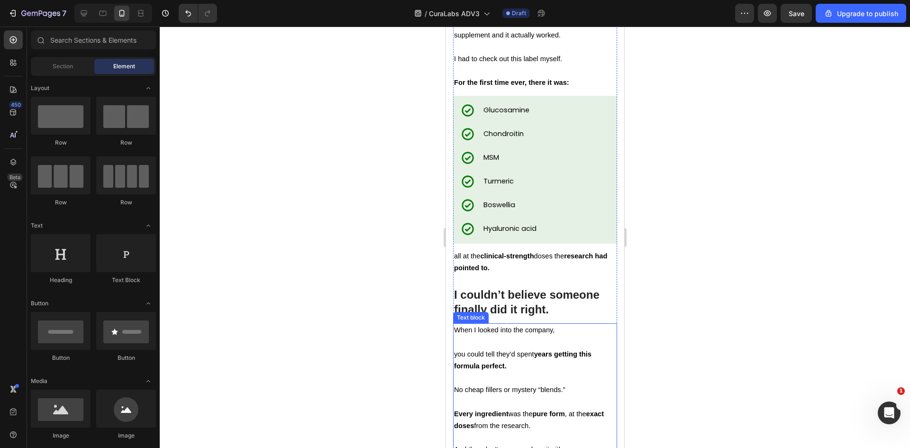
scroll to position [3905, 0]
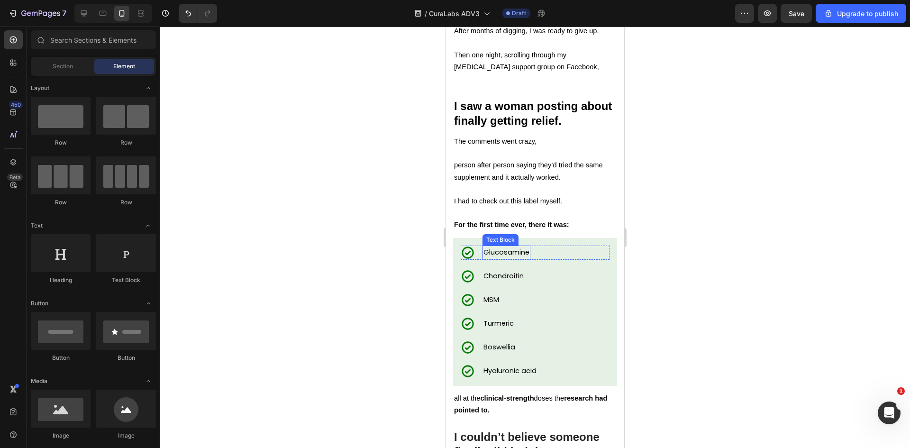
click at [519, 255] on span "Glucosamine" at bounding box center [506, 251] width 46 height 9
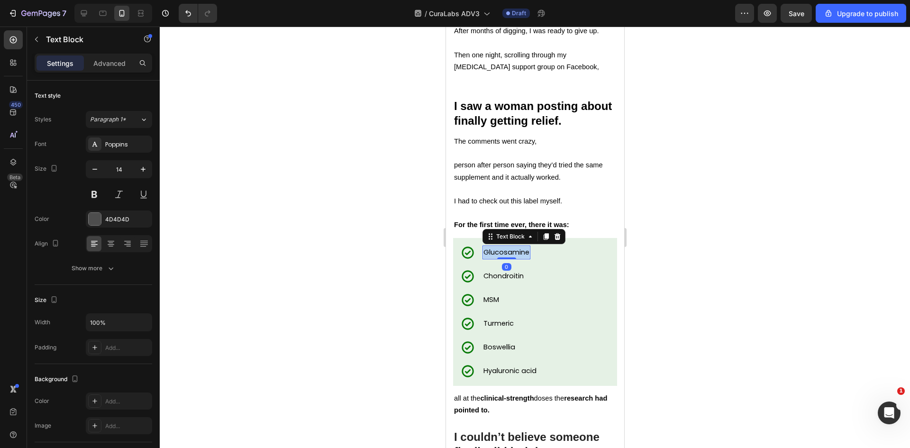
click at [519, 255] on span "Glucosamine" at bounding box center [506, 251] width 46 height 9
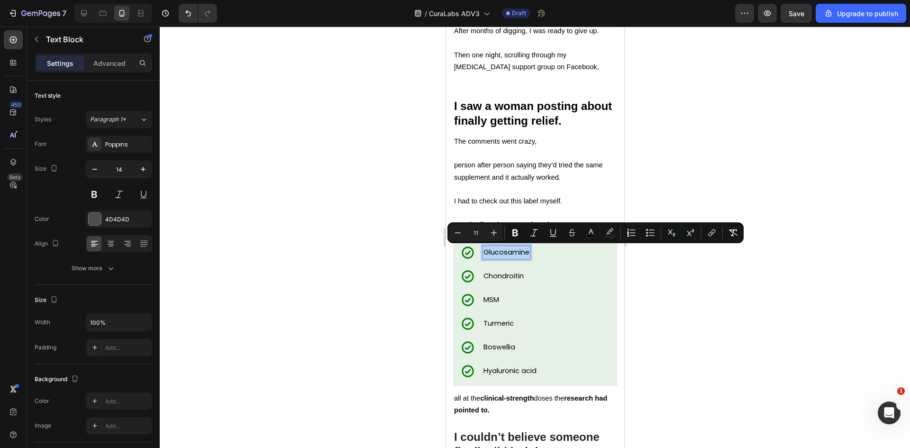
click at [524, 255] on span "Glucosamine" at bounding box center [506, 251] width 46 height 9
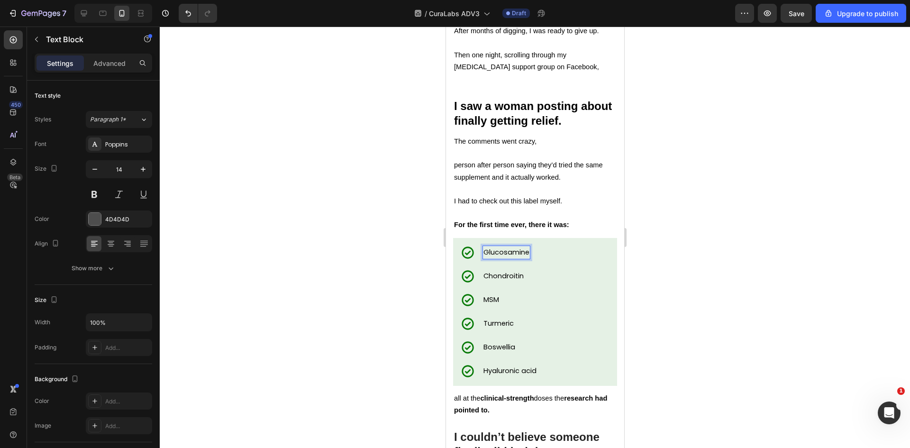
click at [527, 254] on span "Glucosamine" at bounding box center [506, 251] width 46 height 9
click at [510, 275] on span "Chondroitin" at bounding box center [503, 275] width 40 height 9
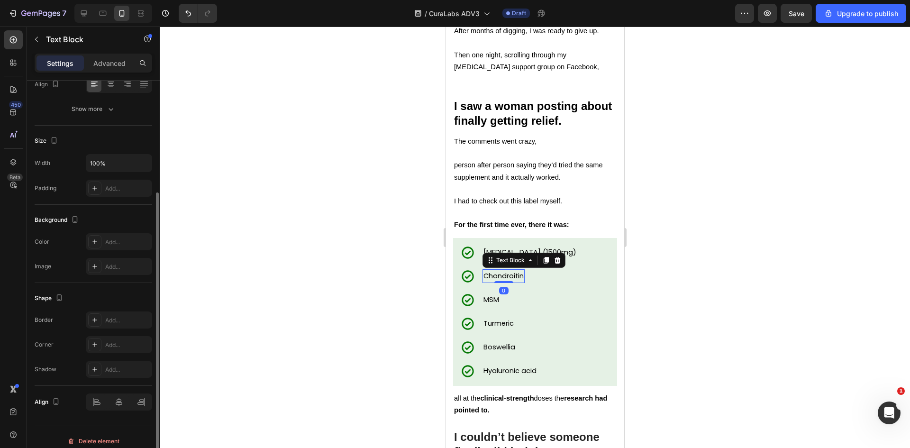
click at [510, 275] on span "Chondroitin" at bounding box center [503, 275] width 40 height 9
click at [676, 283] on div at bounding box center [535, 237] width 750 height 421
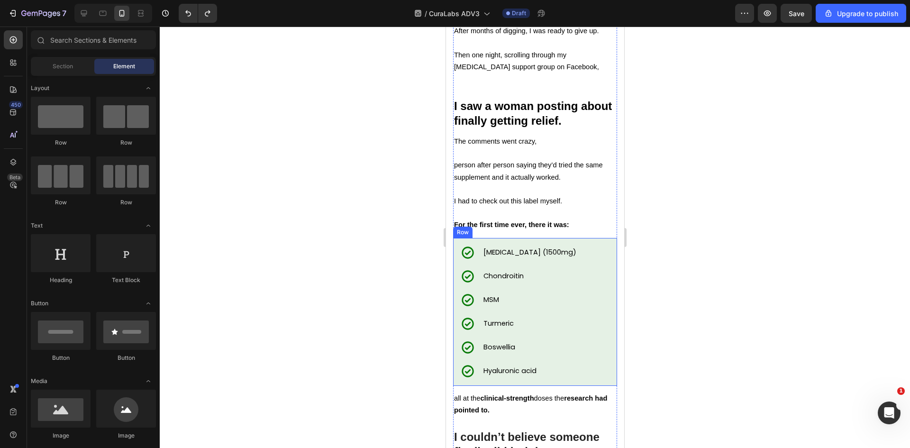
click at [509, 271] on span "Chondroitin" at bounding box center [503, 275] width 40 height 9
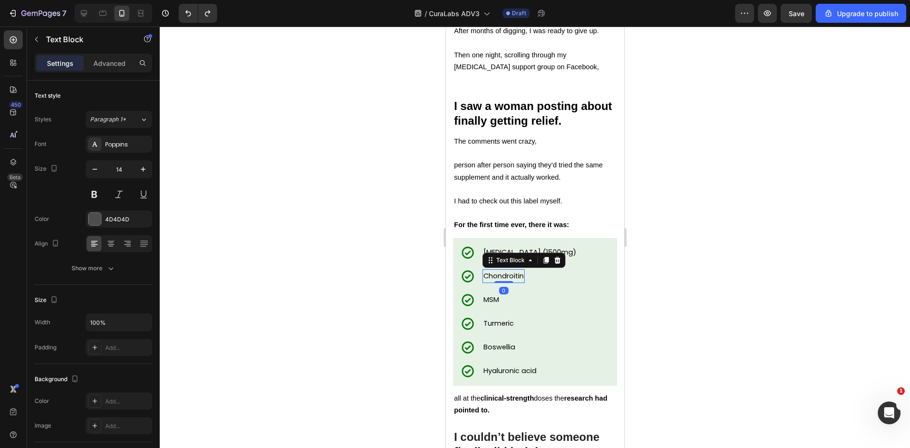
drag, startPoint x: 509, startPoint y: 271, endPoint x: 524, endPoint y: 280, distance: 17.2
click at [523, 278] on span "Chondroitin" at bounding box center [503, 275] width 40 height 9
click at [497, 295] on span "MSM" at bounding box center [491, 299] width 16 height 9
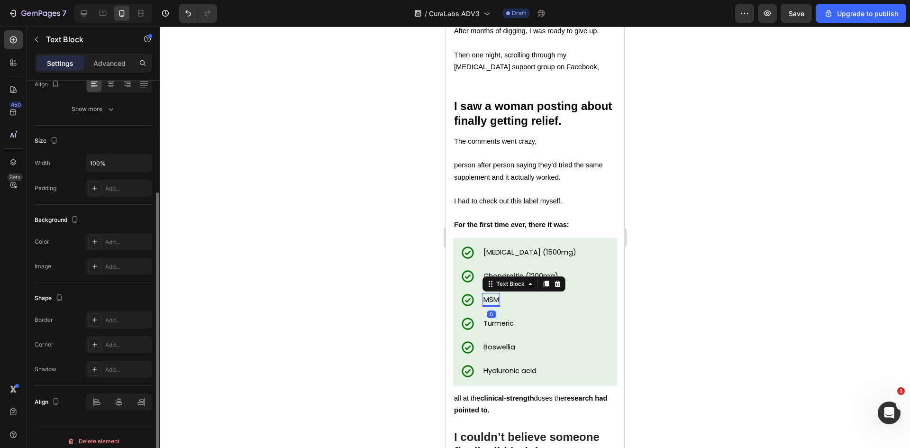
click at [497, 295] on span "MSM" at bounding box center [491, 299] width 16 height 9
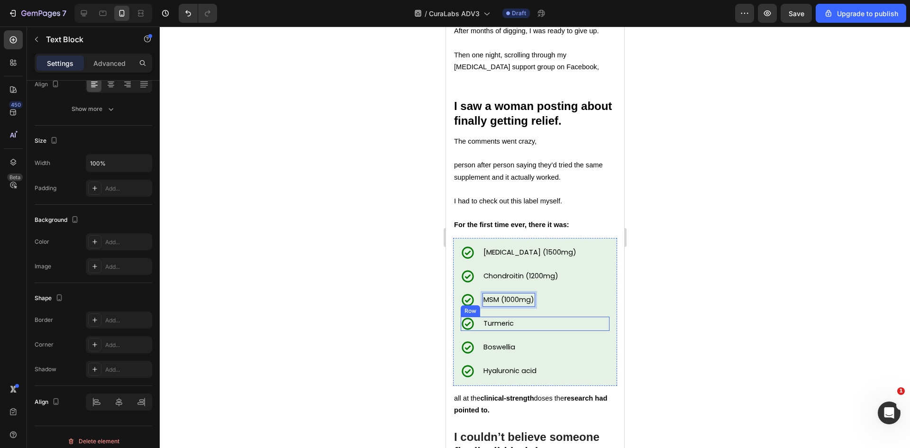
click at [507, 323] on span "Turmeric" at bounding box center [498, 322] width 30 height 9
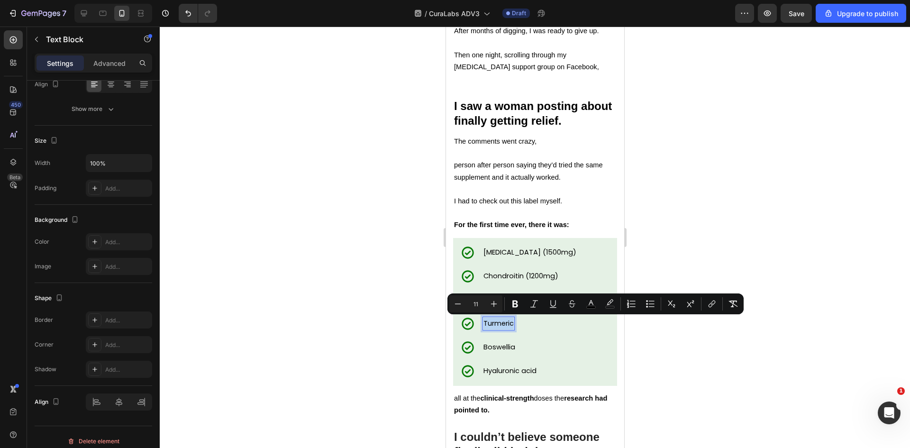
click at [513, 324] on span "Turmeric" at bounding box center [498, 322] width 30 height 9
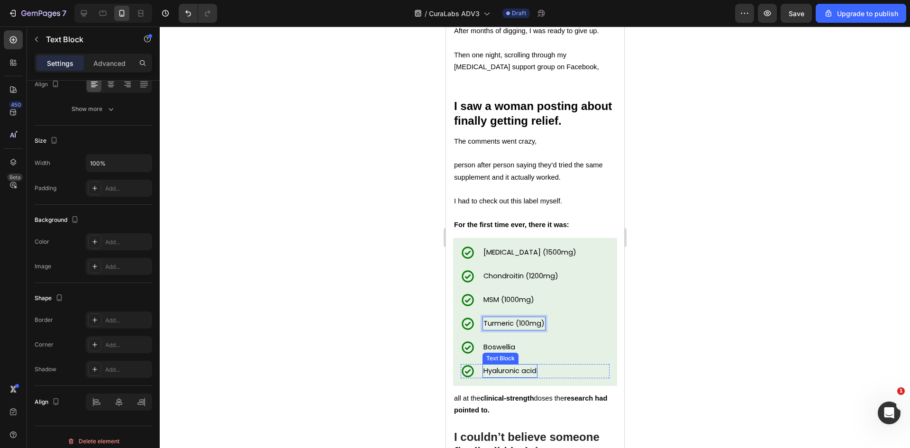
click at [515, 352] on p "Boswellia" at bounding box center [499, 347] width 32 height 12
click at [514, 350] on span "Boswellia" at bounding box center [499, 346] width 32 height 9
click at [537, 370] on div "Hyaluronic acid" at bounding box center [509, 371] width 55 height 14
click at [516, 347] on span "Boswellia (1000mg)" at bounding box center [516, 346] width 67 height 9
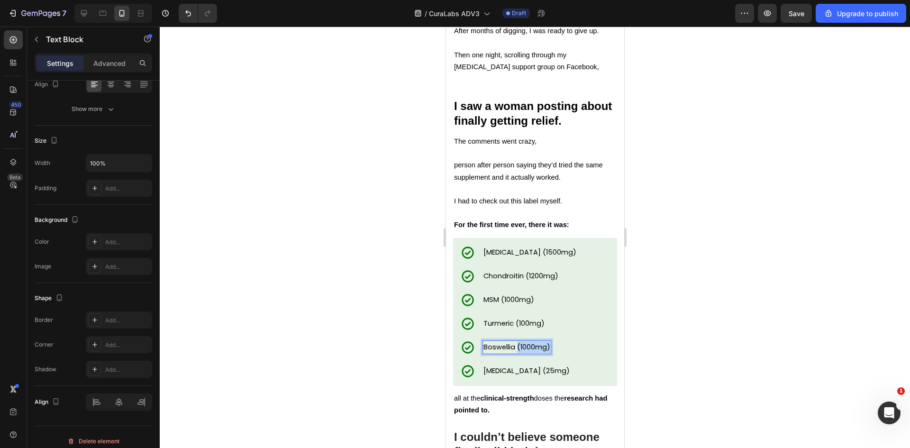
drag, startPoint x: 517, startPoint y: 348, endPoint x: 550, endPoint y: 350, distance: 33.2
click at [550, 350] on div "Boswellia (1000mg)" at bounding box center [516, 347] width 69 height 14
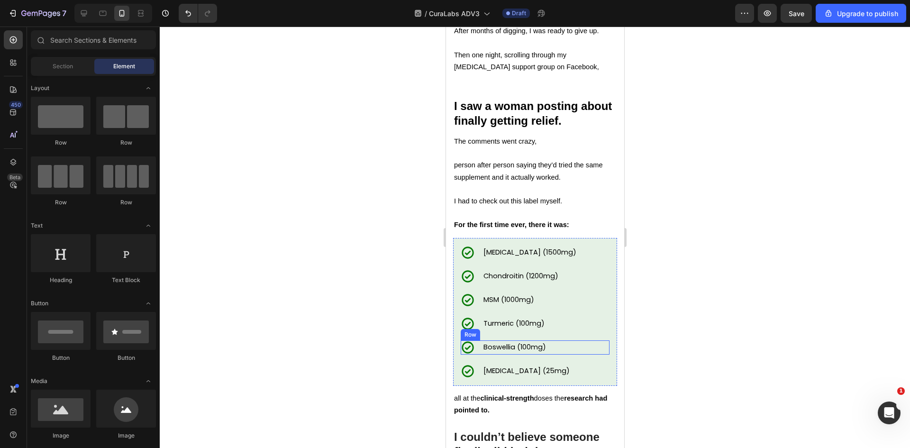
click at [559, 353] on div "Icon Boswellia (100mg) Text Block Row" at bounding box center [534, 347] width 149 height 14
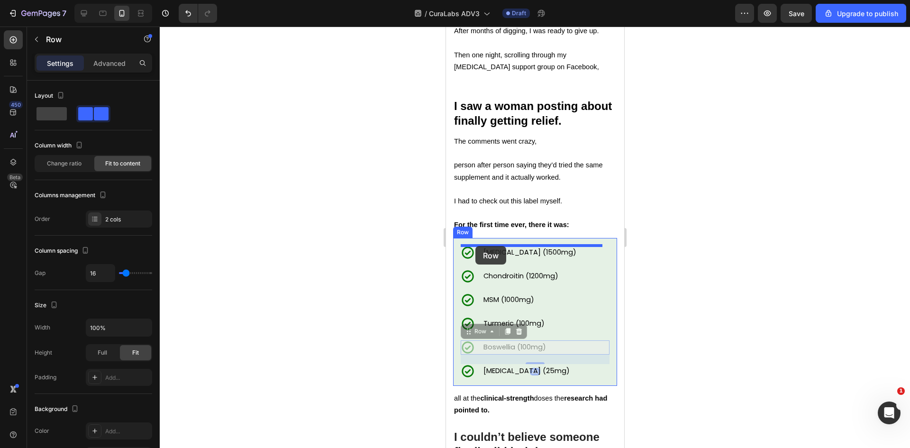
drag, startPoint x: 468, startPoint y: 334, endPoint x: 475, endPoint y: 246, distance: 88.9
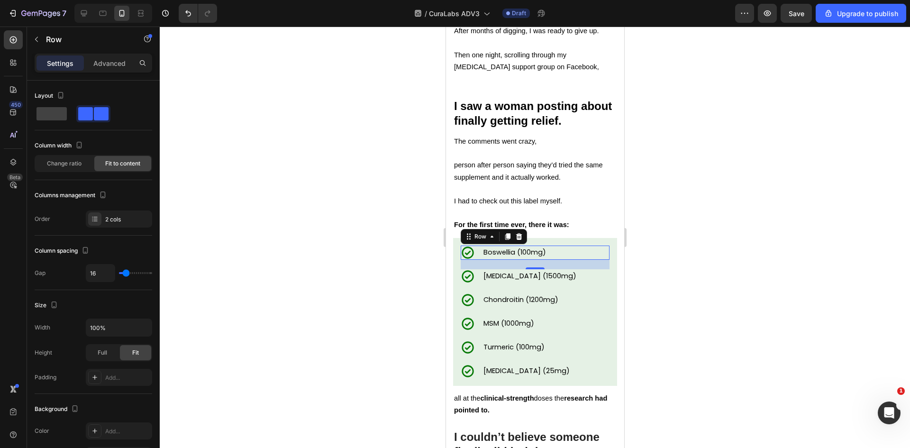
click at [658, 305] on div at bounding box center [535, 237] width 750 height 421
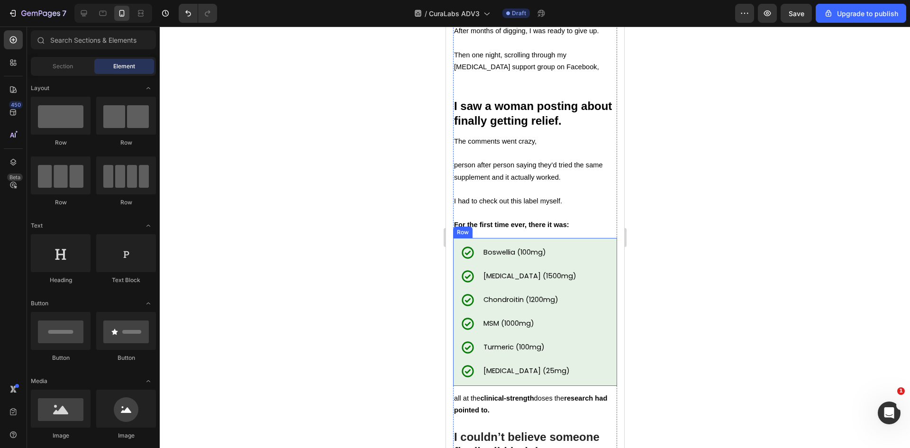
click at [569, 289] on div "Icon Boswellia (100mg) Text Block Row Icon Glucosamine (1500mg) Text Block Row …" at bounding box center [534, 311] width 149 height 133
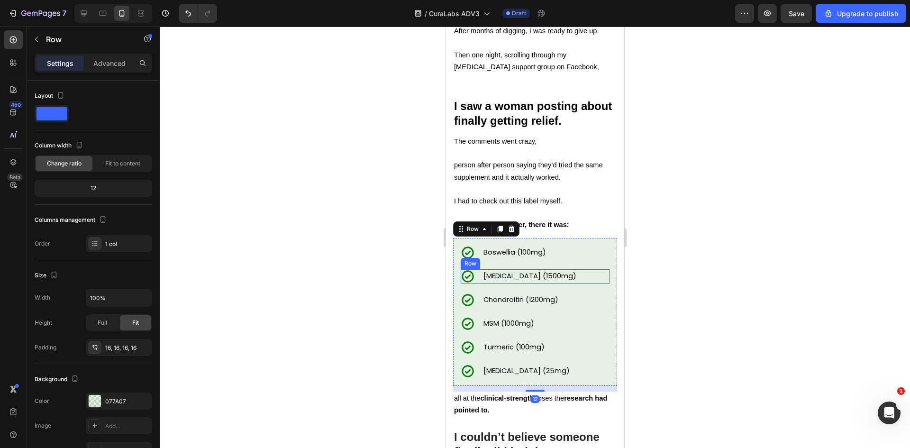
click at [576, 277] on div "Icon Glucosamine (1500mg) Text Block Row" at bounding box center [534, 276] width 149 height 14
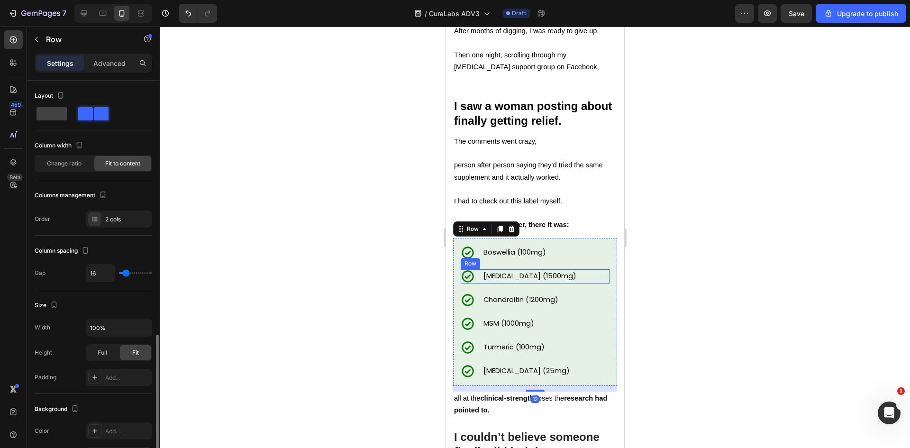
scroll to position [159, 0]
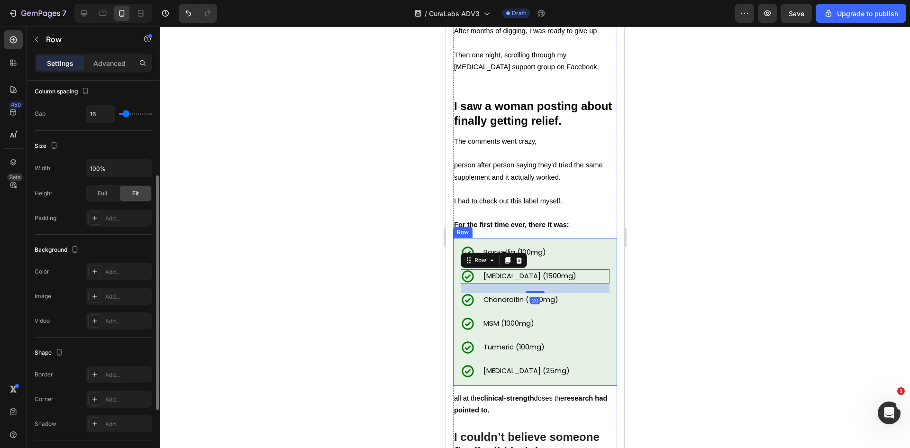
click at [577, 256] on div "Icon Boswellia (100mg) Text Block Row" at bounding box center [534, 252] width 149 height 14
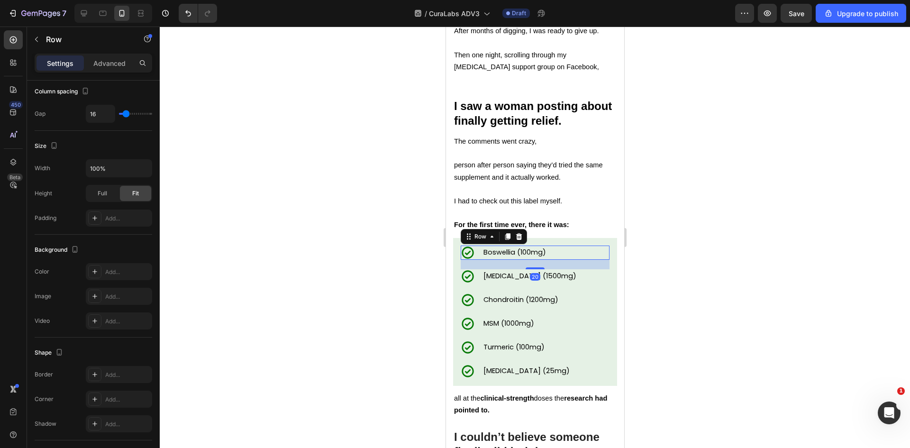
click at [645, 266] on div at bounding box center [535, 237] width 750 height 421
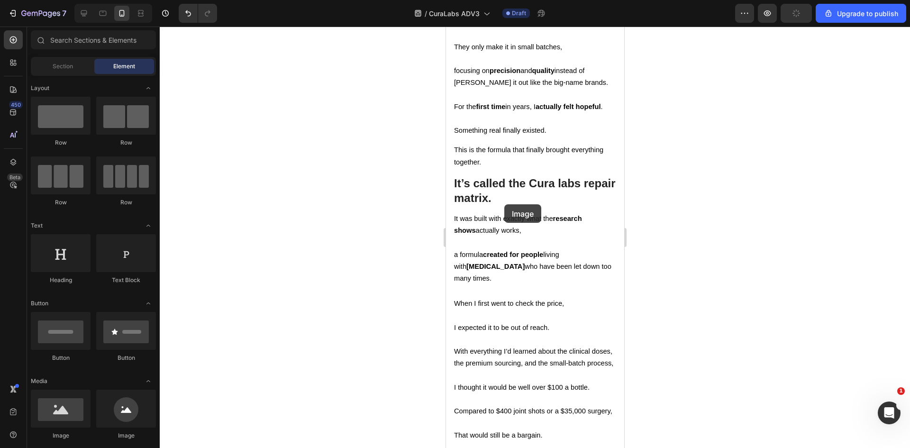
scroll to position [4484, 0]
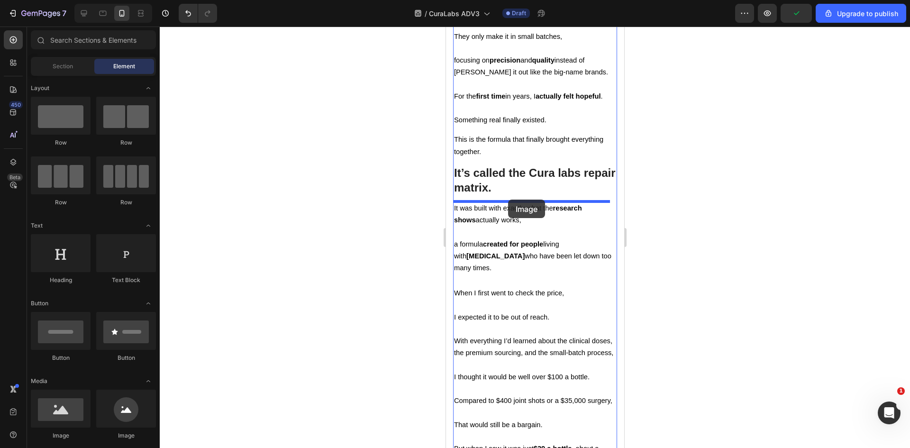
drag, startPoint x: 512, startPoint y: 427, endPoint x: 1115, endPoint y: 244, distance: 629.8
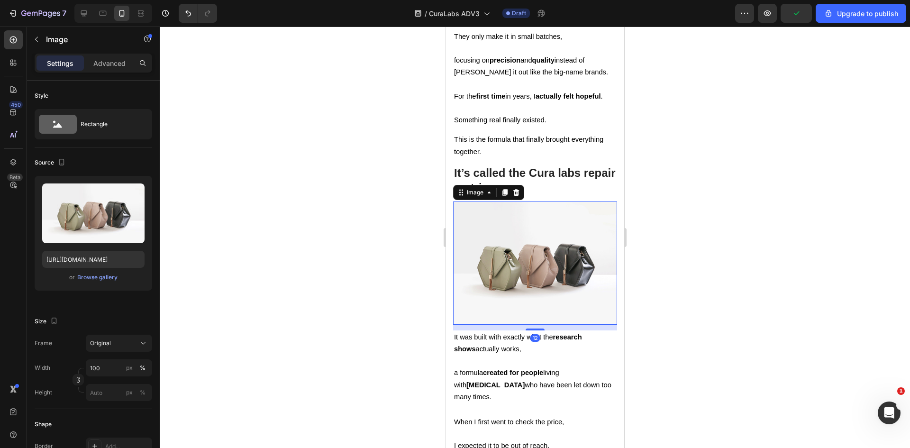
click at [675, 218] on div at bounding box center [535, 237] width 750 height 421
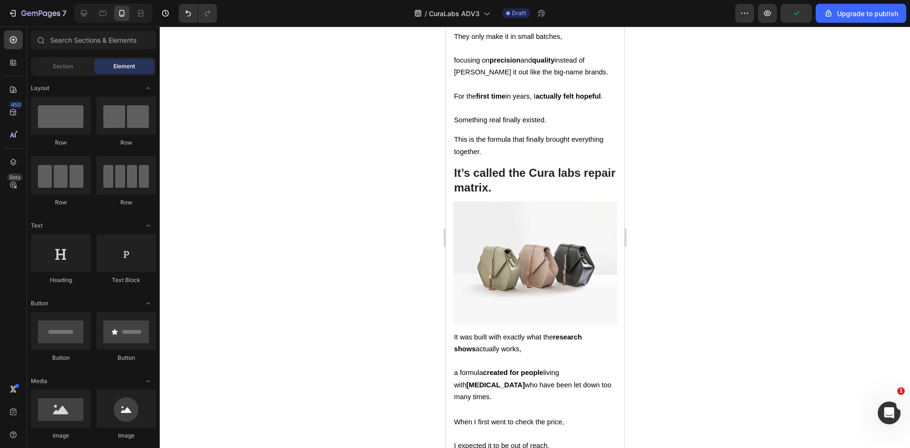
click at [790, 126] on div at bounding box center [535, 237] width 750 height 421
